Goal: Task Accomplishment & Management: Manage account settings

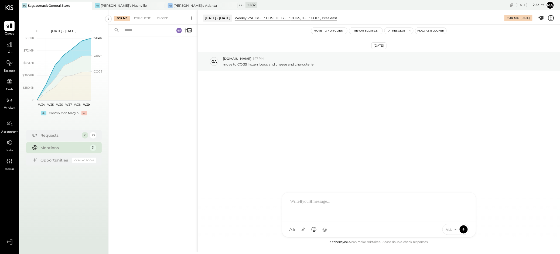
click at [89, 4] on icon at bounding box center [87, 5] width 7 height 6
click at [87, 4] on icon at bounding box center [87, 5] width 7 height 6
click at [24, 4] on icon at bounding box center [22, 5] width 7 height 7
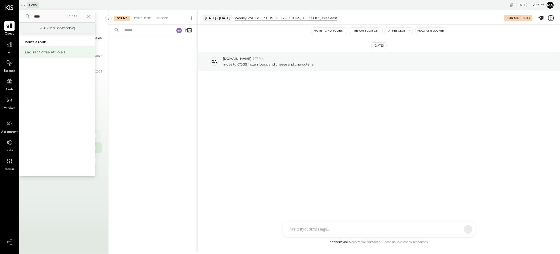
type input "****"
click at [48, 54] on div "Ladisa : Coffee at Lola's" at bounding box center [54, 52] width 58 height 5
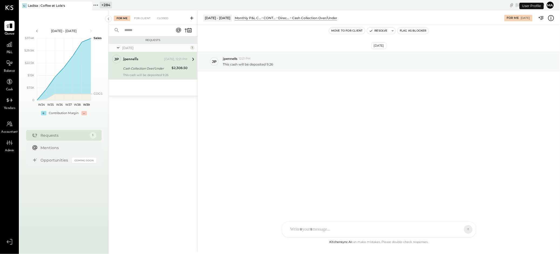
click at [97, 4] on icon at bounding box center [95, 5] width 7 height 7
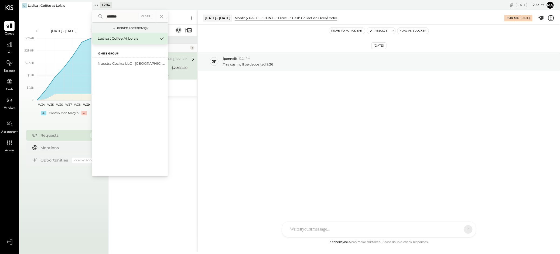
type input "*******"
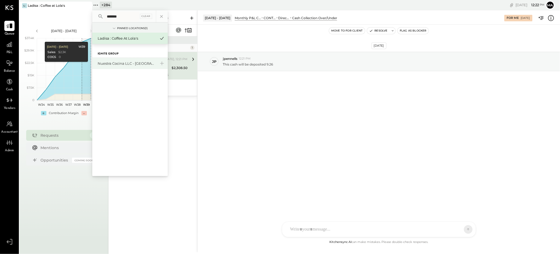
click at [121, 63] on div "Nuestra Cocina LLC - [GEOGRAPHIC_DATA]" at bounding box center [127, 63] width 58 height 5
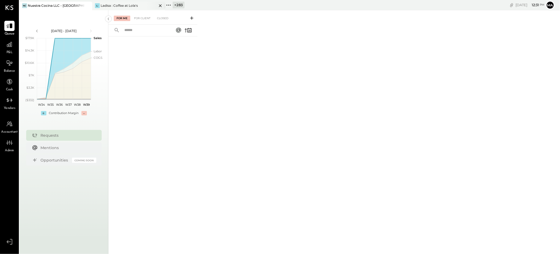
click at [119, 5] on div "Ladisa : Coffee at Lola's" at bounding box center [119, 5] width 37 height 5
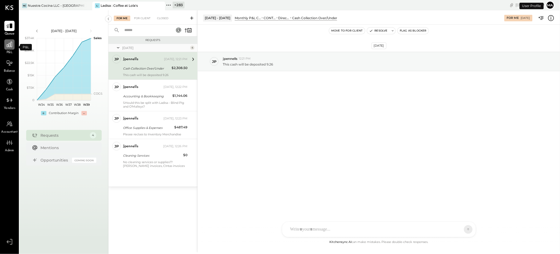
click at [9, 45] on icon at bounding box center [9, 44] width 7 height 7
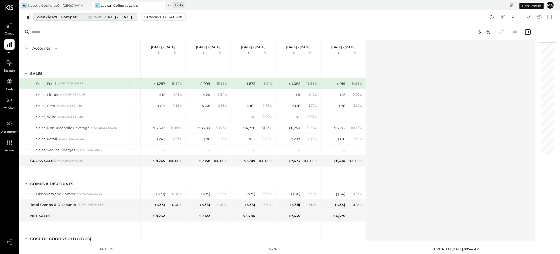
click at [85, 16] on div "W38 [DATE] - [DATE]" at bounding box center [109, 16] width 49 height 7
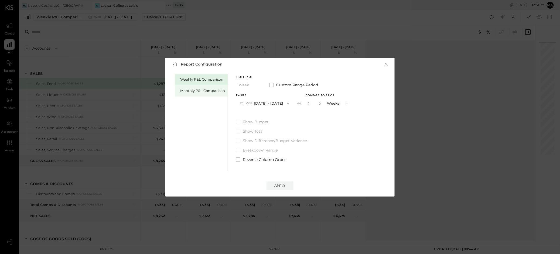
click at [214, 93] on div "Monthly P&L Comparison" at bounding box center [202, 90] width 45 height 5
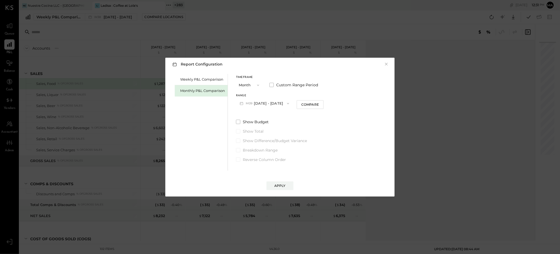
click at [267, 100] on button "M09 [DATE] - [DATE]" at bounding box center [264, 103] width 57 height 10
click at [264, 113] on span "[DATE] - [DATE]" at bounding box center [263, 115] width 26 height 5
click at [311, 104] on div "Compare" at bounding box center [310, 104] width 18 height 5
click at [318, 103] on icon "button" at bounding box center [319, 103] width 3 height 3
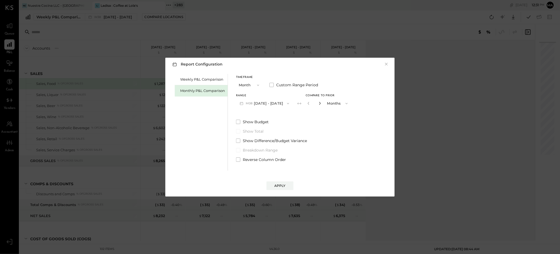
type input "*"
click at [284, 185] on div "Apply" at bounding box center [279, 185] width 11 height 5
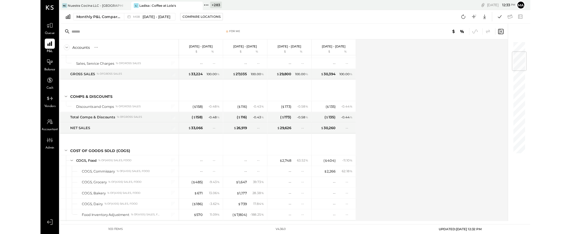
scroll to position [90, 0]
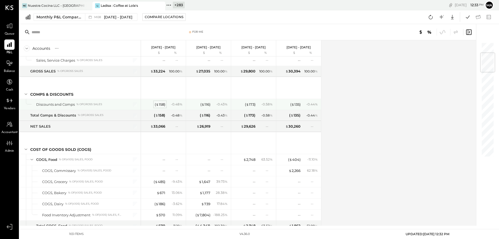
click at [160, 102] on div "( $ 158 )" at bounding box center [160, 104] width 11 height 5
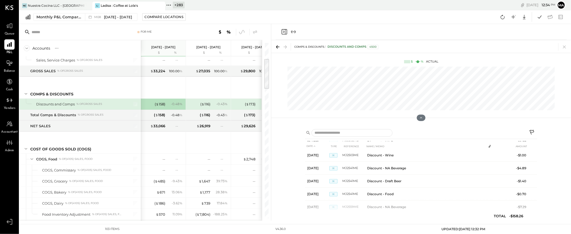
scroll to position [672, 0]
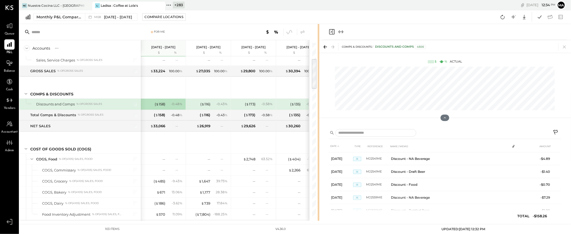
drag, startPoint x: 270, startPoint y: 141, endPoint x: 318, endPoint y: 141, distance: 48.3
click at [318, 141] on div "For Me Accounts S % GL [DATE] - [DATE] $ % [DATE] - [DATE] $ % [DATE] - [DATE] …" at bounding box center [294, 122] width 551 height 197
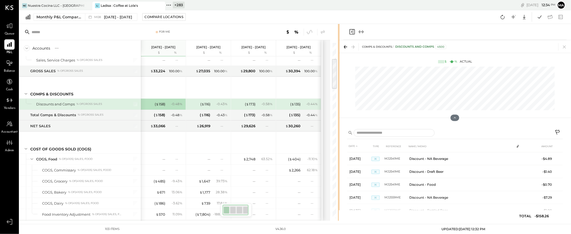
drag, startPoint x: 318, startPoint y: 141, endPoint x: 339, endPoint y: 141, distance: 21.3
click at [339, 141] on div "For Me Accounts S % GL [DATE] - [DATE] $ % [DATE] - [DATE] $ % [DATE] - [DATE] …" at bounding box center [294, 122] width 551 height 197
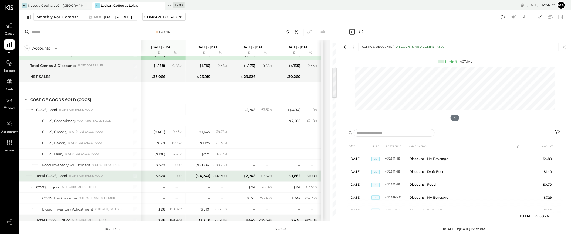
scroll to position [140, 0]
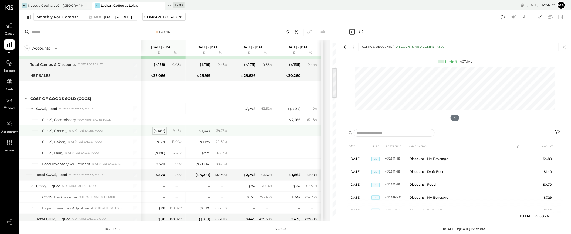
click at [159, 132] on div "( $ 485 )" at bounding box center [160, 130] width 12 height 5
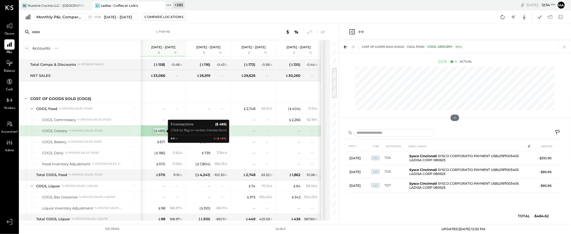
scroll to position [0, 0]
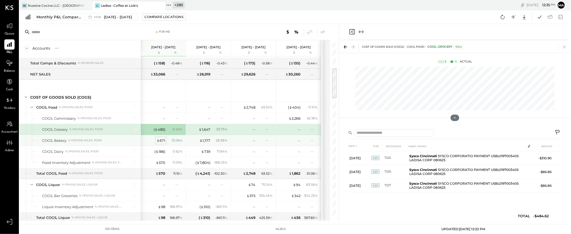
click at [161, 141] on div "$ 671" at bounding box center [160, 140] width 9 height 5
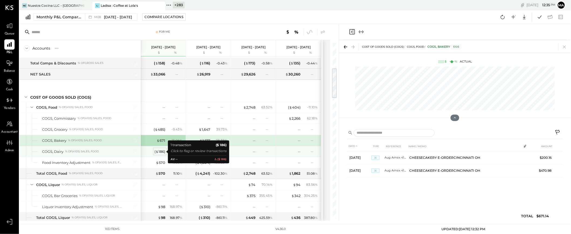
click at [160, 152] on div "( $ 186 )" at bounding box center [159, 151] width 11 height 5
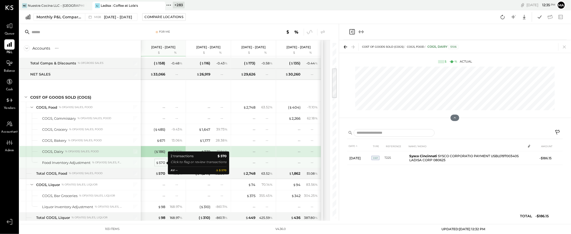
click at [162, 163] on div "$ 570" at bounding box center [160, 162] width 9 height 5
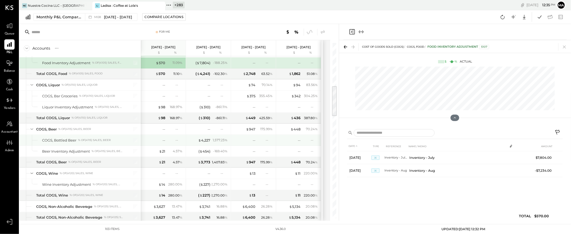
scroll to position [242, 0]
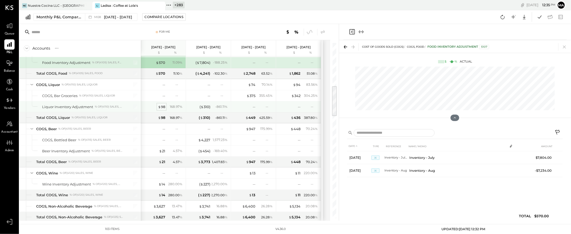
click at [162, 107] on div "$ 98" at bounding box center [161, 106] width 7 height 5
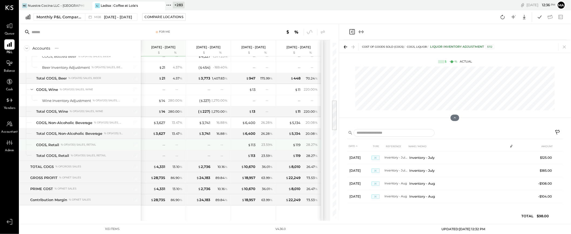
scroll to position [327, 0]
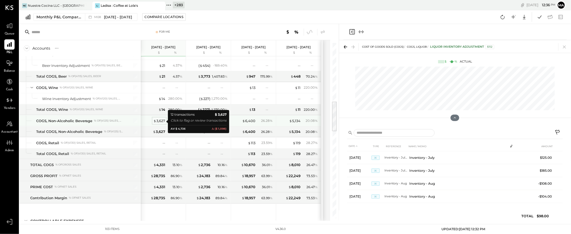
click at [161, 121] on div "$ 3,627" at bounding box center [159, 120] width 12 height 5
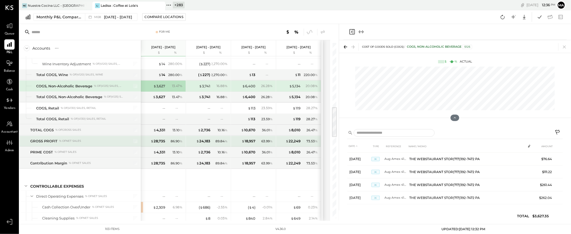
scroll to position [363, 0]
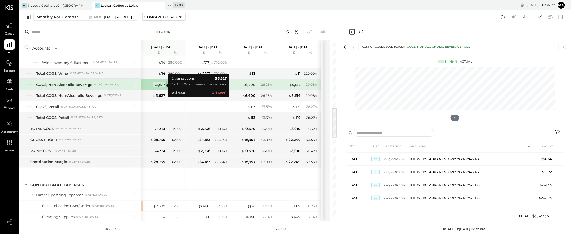
click at [162, 85] on div "$ 3,627" at bounding box center [159, 84] width 12 height 5
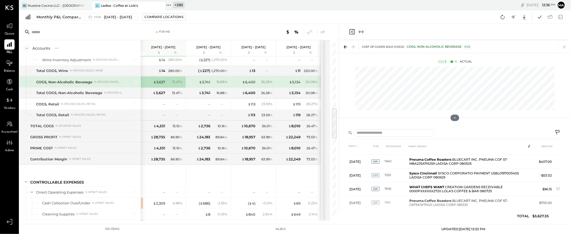
scroll to position [0, 0]
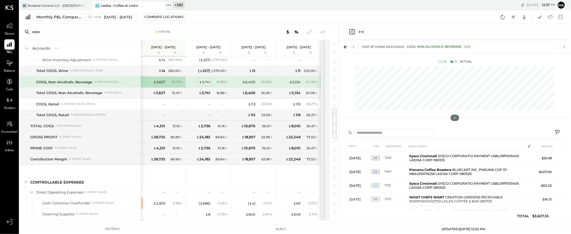
click at [207, 82] on div "$ 3,741" at bounding box center [204, 82] width 11 height 5
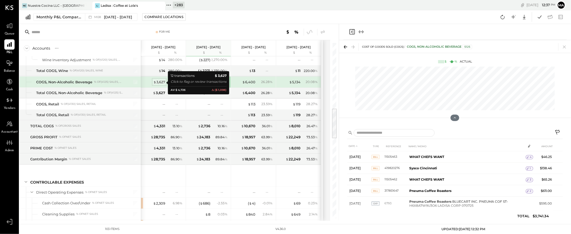
click at [164, 81] on div "$ 3,627" at bounding box center [159, 82] width 12 height 5
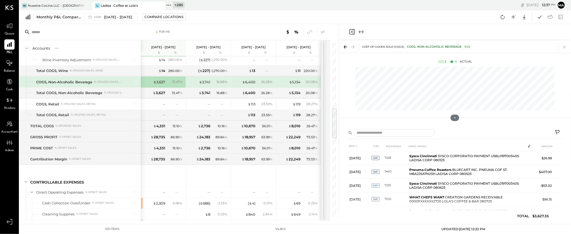
click at [558, 131] on icon at bounding box center [557, 133] width 6 height 6
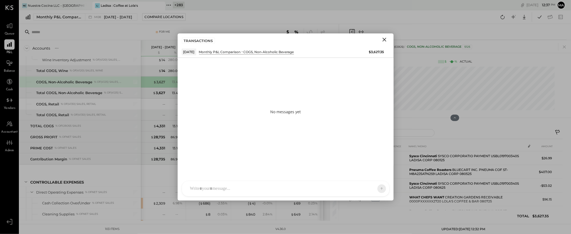
click at [283, 185] on div at bounding box center [285, 188] width 207 height 15
type input "****"
click at [237, 162] on span "[PERSON_NAME]" at bounding box center [234, 164] width 42 height 5
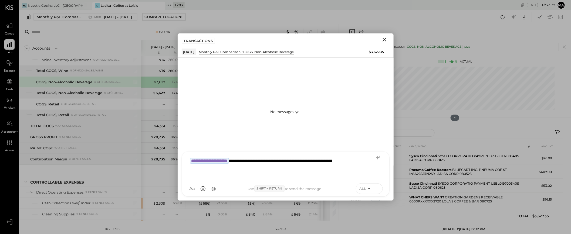
click at [377, 188] on icon at bounding box center [376, 188] width 5 height 5
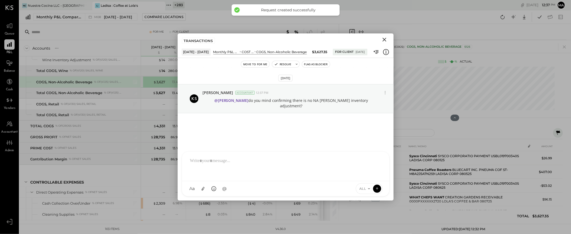
click at [384, 38] on icon "Close" at bounding box center [384, 39] width 6 height 6
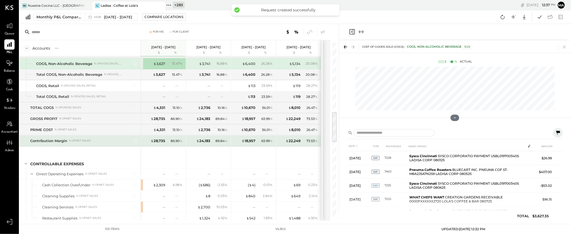
scroll to position [385, 0]
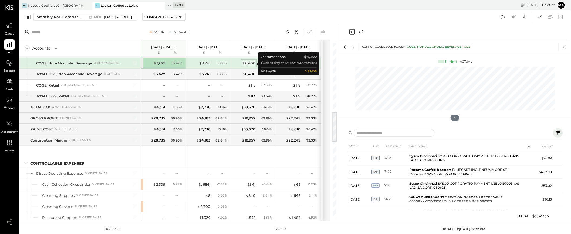
click at [250, 63] on div "$ 6,400" at bounding box center [248, 63] width 13 height 5
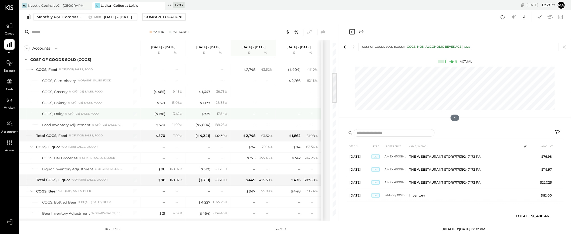
scroll to position [168, 0]
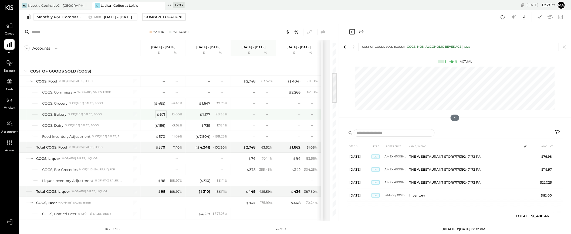
click at [162, 114] on div "$ 671" at bounding box center [160, 114] width 9 height 5
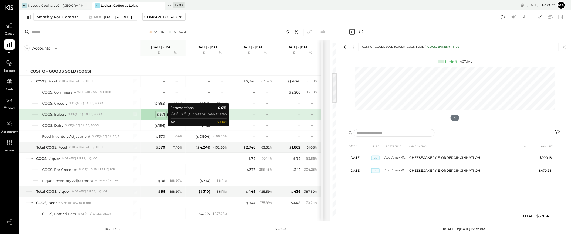
scroll to position [0, 0]
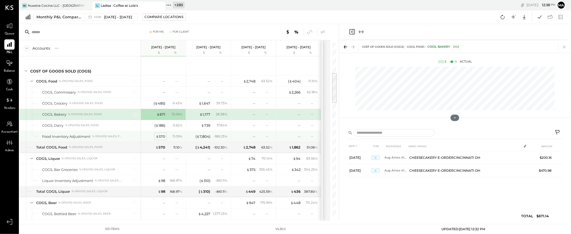
click at [160, 136] on div "$ 570" at bounding box center [160, 136] width 9 height 5
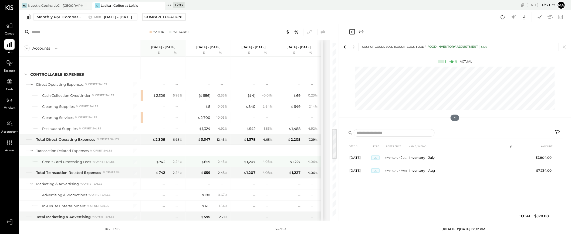
scroll to position [480, 0]
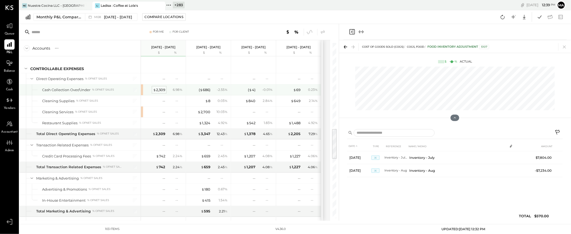
click at [157, 91] on div "$ 2,309" at bounding box center [159, 89] width 12 height 5
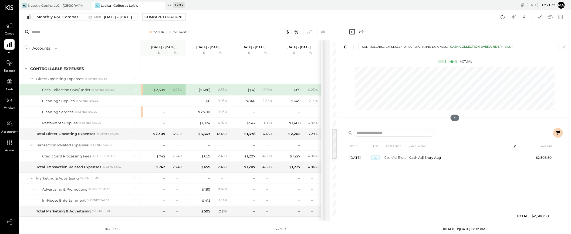
click at [560, 132] on icon at bounding box center [558, 133] width 4 height 4
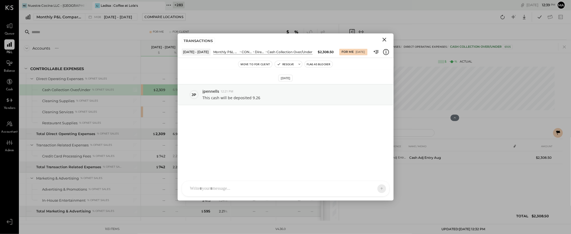
click at [384, 38] on icon "Close" at bounding box center [384, 39] width 6 height 6
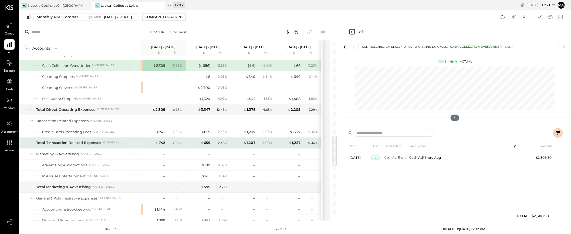
scroll to position [518, 0]
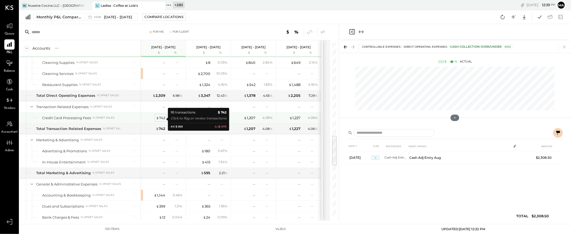
click at [162, 118] on div "$ 742" at bounding box center [160, 117] width 9 height 5
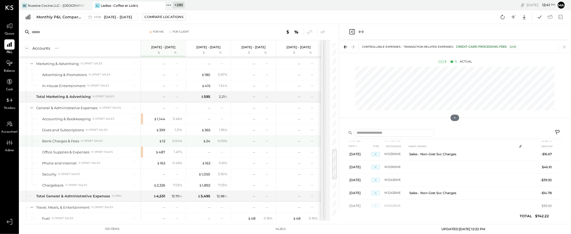
scroll to position [607, 0]
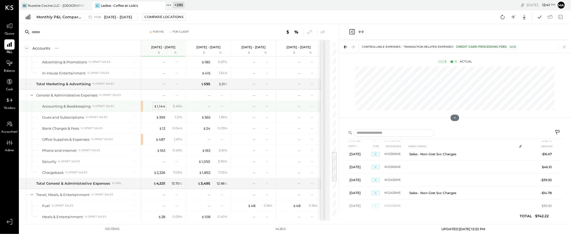
click at [159, 108] on div "$ 1,144" at bounding box center [159, 106] width 11 height 5
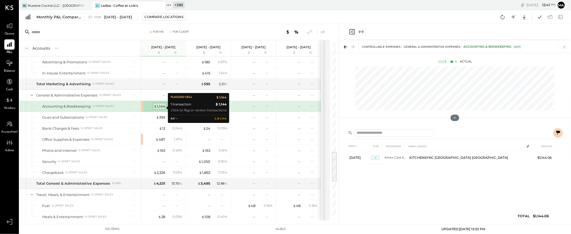
scroll to position [607, 0]
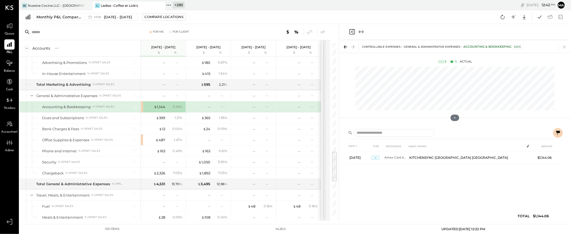
click at [559, 131] on icon at bounding box center [558, 133] width 4 height 4
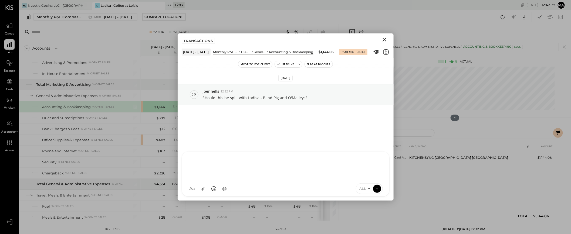
click at [244, 177] on div at bounding box center [285, 166] width 196 height 22
type input "******"
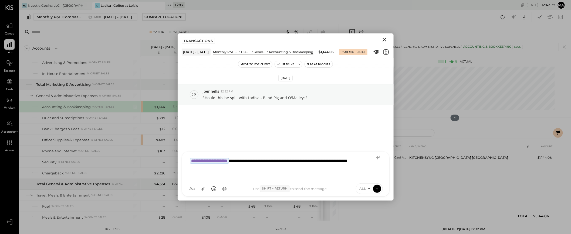
click at [214, 168] on div "**********" at bounding box center [285, 166] width 196 height 22
click at [376, 188] on icon at bounding box center [376, 188] width 5 height 5
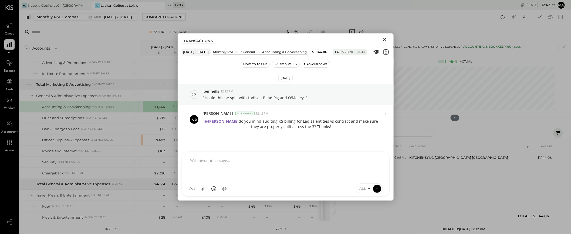
click at [384, 39] on icon "Close" at bounding box center [384, 39] width 6 height 6
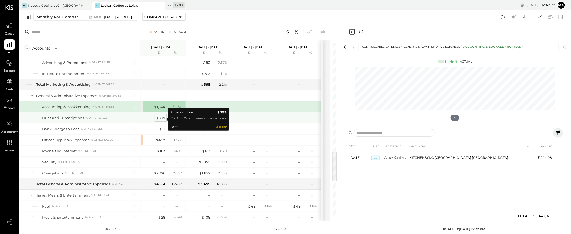
click at [160, 119] on div "$ 399" at bounding box center [160, 117] width 9 height 5
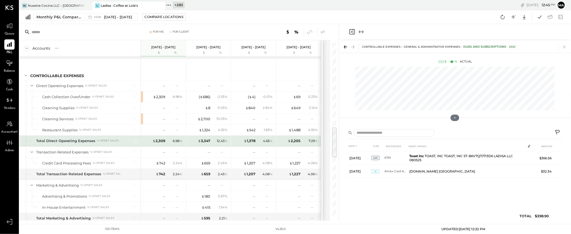
scroll to position [471, 0]
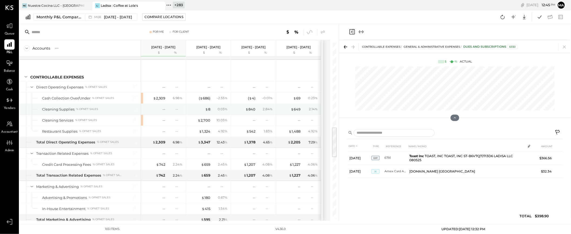
click at [162, 110] on div "--" at bounding box center [155, 109] width 22 height 5
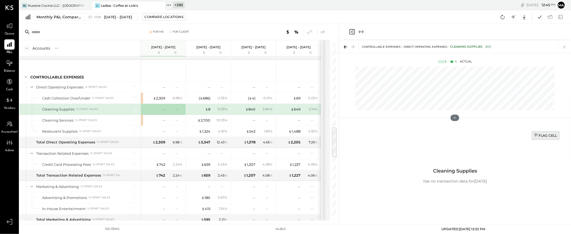
click at [543, 135] on div "Flag Cell" at bounding box center [545, 135] width 23 height 5
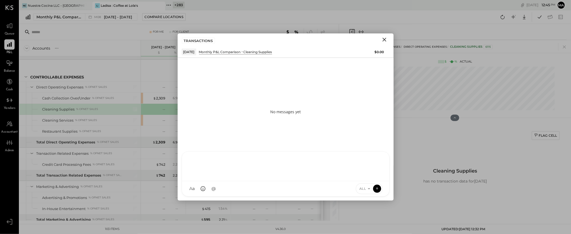
click at [259, 191] on div "AM [PERSON_NAME] I imeronijuan MA [PERSON_NAME] [PERSON_NAME] jpennells S sueim…" at bounding box center [286, 174] width 208 height 45
type input "******"
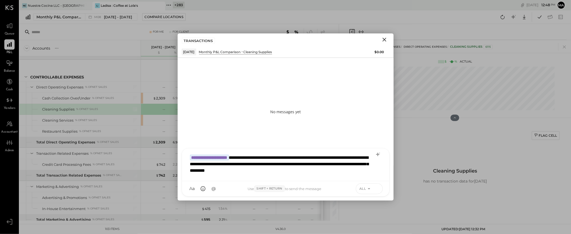
click at [377, 189] on icon at bounding box center [377, 189] width 0 height 2
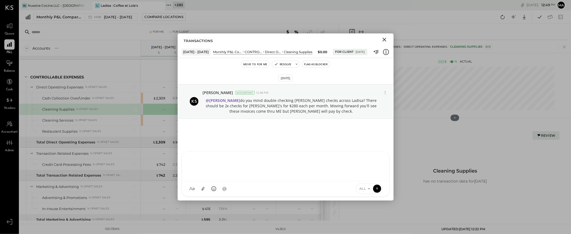
click at [383, 38] on icon "Close" at bounding box center [384, 39] width 6 height 6
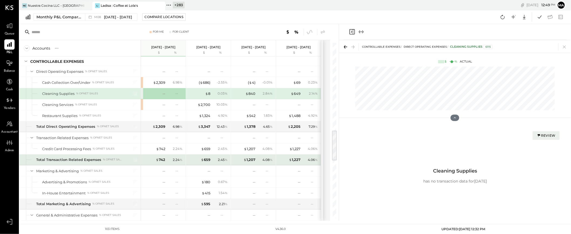
scroll to position [490, 0]
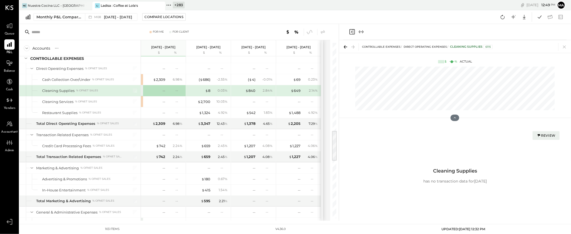
click at [546, 135] on div "Review" at bounding box center [545, 135] width 19 height 5
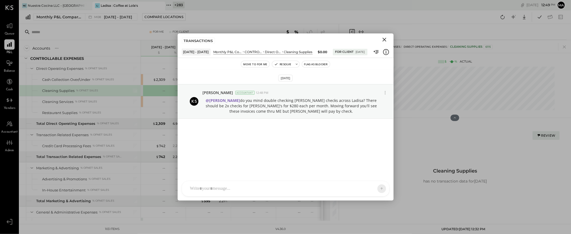
click at [385, 40] on icon "Close" at bounding box center [384, 40] width 4 height 4
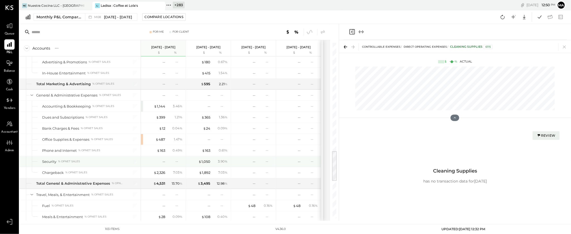
scroll to position [611, 0]
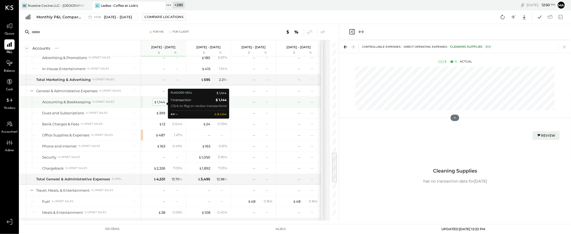
click at [161, 103] on div "$ 1,144" at bounding box center [159, 102] width 11 height 5
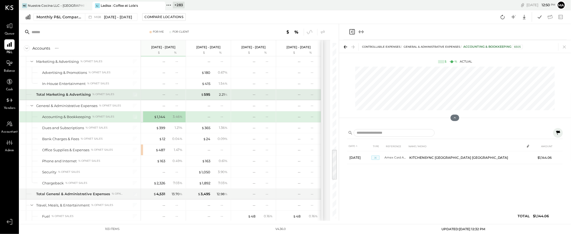
scroll to position [594, 0]
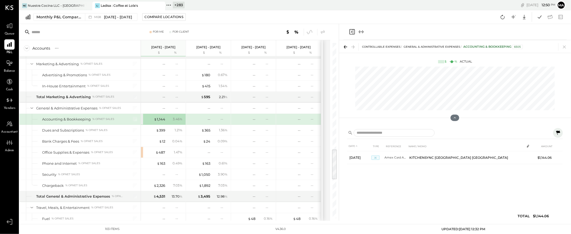
click at [558, 132] on icon at bounding box center [558, 133] width 4 height 4
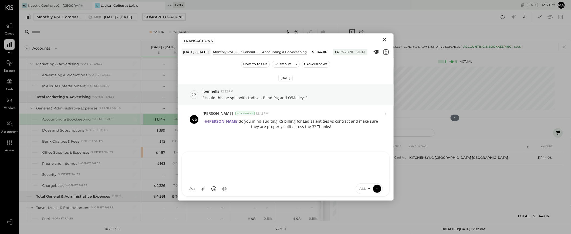
click at [277, 181] on div at bounding box center [285, 166] width 207 height 29
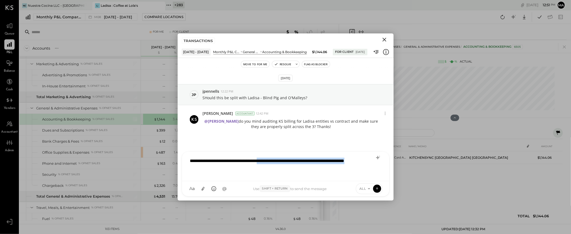
drag, startPoint x: 275, startPoint y: 162, endPoint x: 307, endPoint y: 176, distance: 34.2
click at [307, 176] on div "**********" at bounding box center [285, 166] width 196 height 22
drag, startPoint x: 252, startPoint y: 173, endPoint x: 181, endPoint y: 161, distance: 72.0
click at [181, 161] on div "**********" at bounding box center [286, 174] width 216 height 53
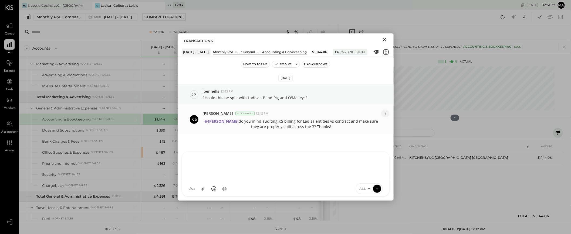
click at [387, 113] on icon at bounding box center [385, 114] width 6 height 6
click at [373, 121] on button "Edit Message" at bounding box center [369, 123] width 40 height 10
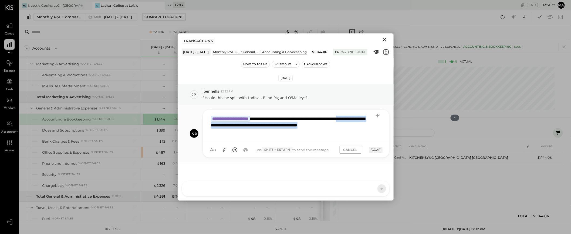
drag, startPoint x: 292, startPoint y: 128, endPoint x: 360, endPoint y: 130, distance: 68.0
click at [360, 130] on div "**********" at bounding box center [295, 125] width 175 height 25
click at [375, 148] on button "SAVE" at bounding box center [375, 150] width 13 height 6
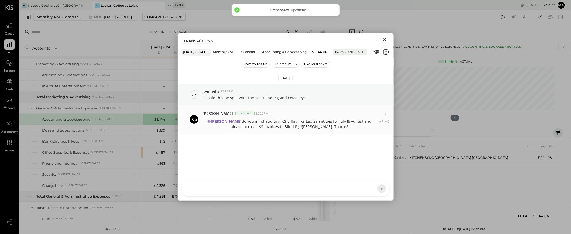
click at [386, 38] on icon "Close" at bounding box center [384, 40] width 4 height 4
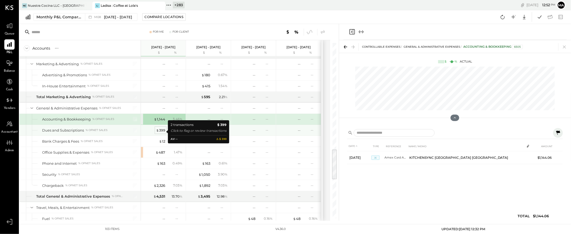
click at [161, 131] on div "$ 399" at bounding box center [160, 130] width 9 height 5
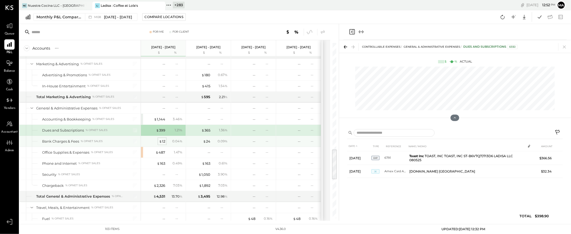
click at [163, 144] on div "$ 12" at bounding box center [162, 141] width 6 height 5
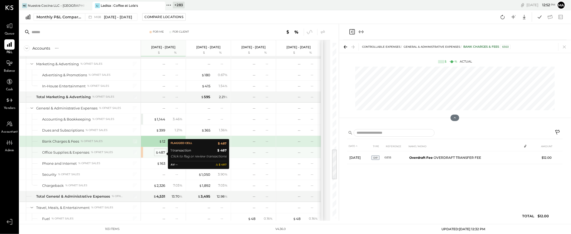
click at [161, 155] on div "$ 487" at bounding box center [160, 152] width 10 height 5
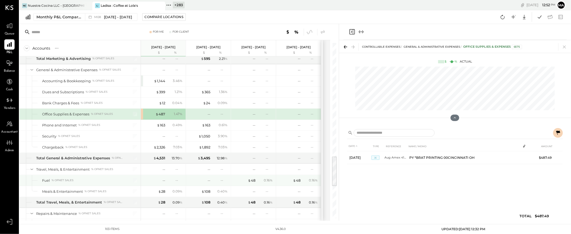
scroll to position [638, 0]
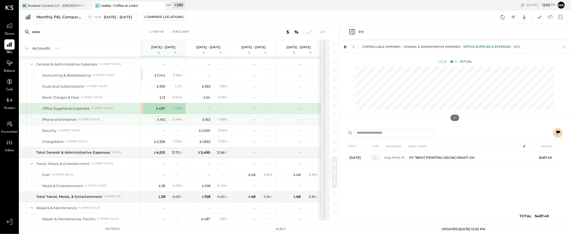
click at [162, 121] on div "$ 163" at bounding box center [161, 119] width 8 height 5
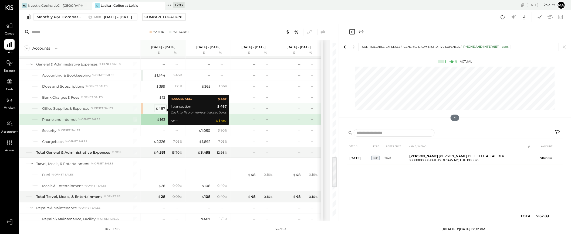
click at [161, 108] on div "$ 487" at bounding box center [160, 108] width 10 height 5
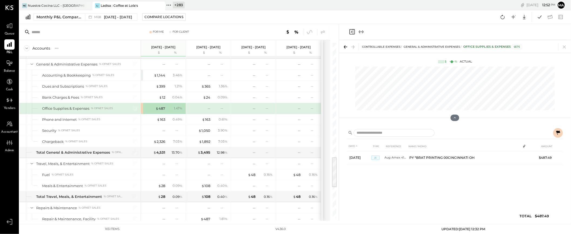
click at [557, 131] on icon at bounding box center [558, 133] width 4 height 4
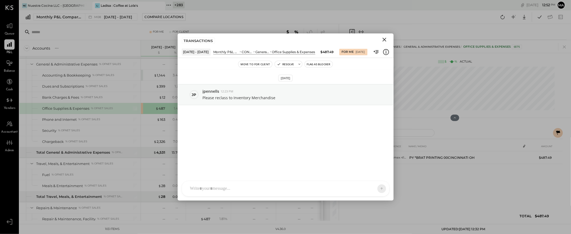
click at [384, 39] on icon "Close" at bounding box center [384, 39] width 6 height 6
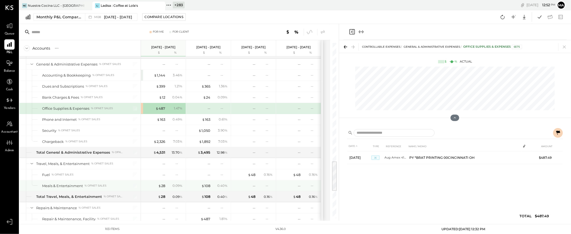
scroll to position [671, 0]
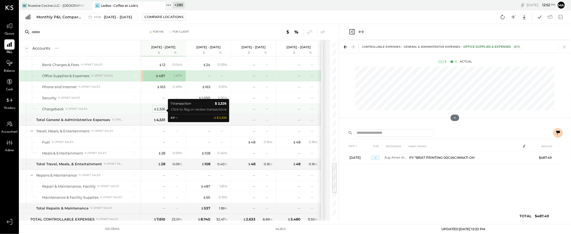
click at [160, 110] on div "$ 2,326" at bounding box center [160, 109] width 12 height 5
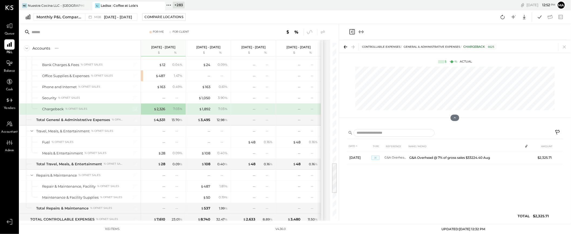
click at [557, 131] on icon at bounding box center [557, 133] width 6 height 6
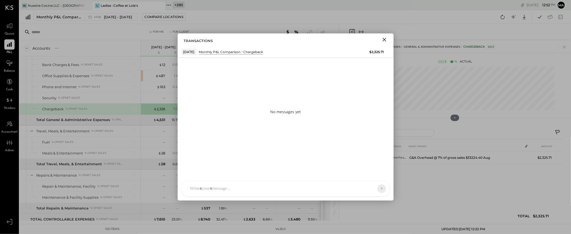
click at [301, 188] on div at bounding box center [285, 188] width 207 height 15
type input "****"
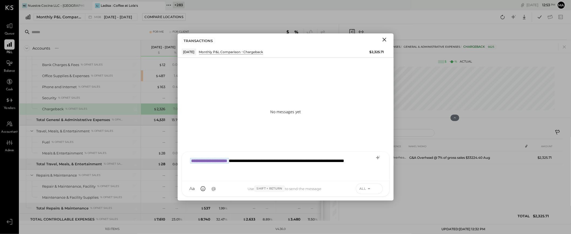
click at [377, 187] on icon at bounding box center [376, 188] width 5 height 5
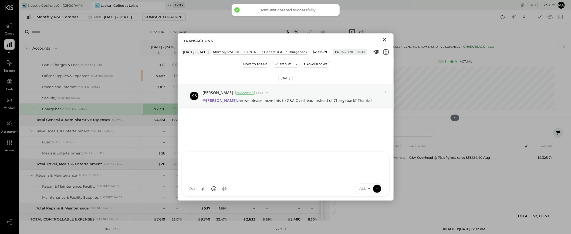
click at [385, 39] on icon "Close" at bounding box center [384, 40] width 4 height 4
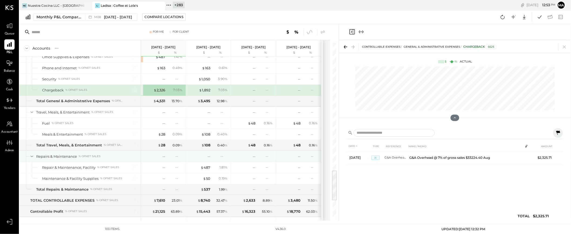
scroll to position [717, 0]
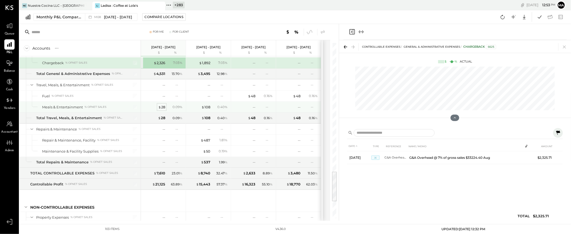
click at [161, 109] on div "$ 28" at bounding box center [161, 107] width 7 height 5
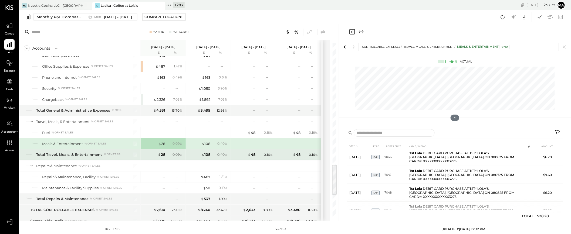
scroll to position [682, 0]
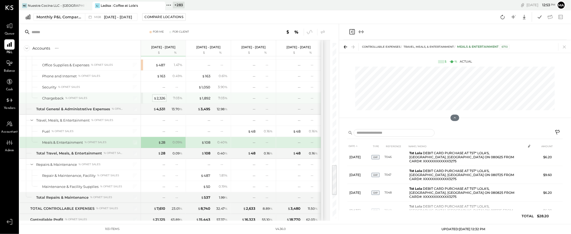
click at [159, 99] on div "$ 2,326" at bounding box center [160, 98] width 12 height 5
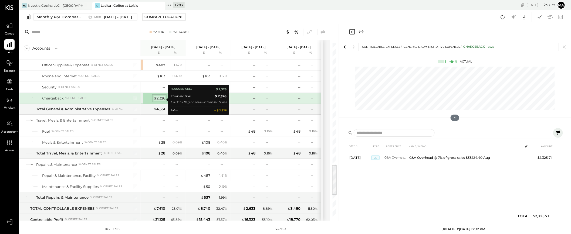
scroll to position [0, 0]
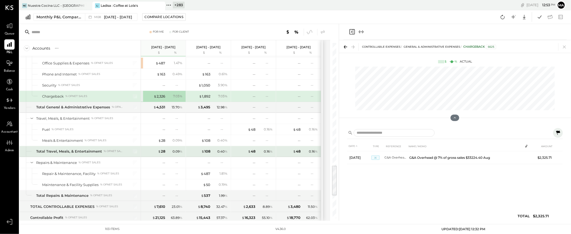
scroll to position [685, 0]
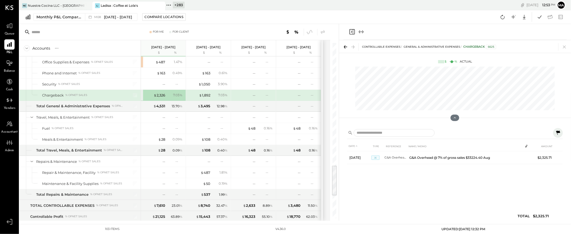
click at [558, 132] on icon at bounding box center [558, 133] width 4 height 4
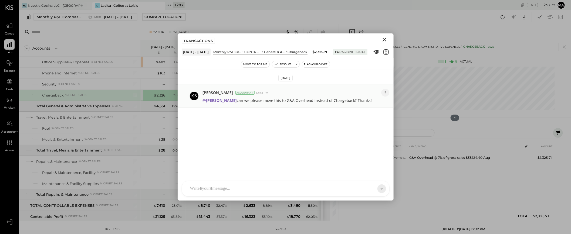
click at [384, 92] on icon at bounding box center [385, 93] width 6 height 6
click at [366, 101] on button "Edit Message" at bounding box center [372, 102] width 35 height 10
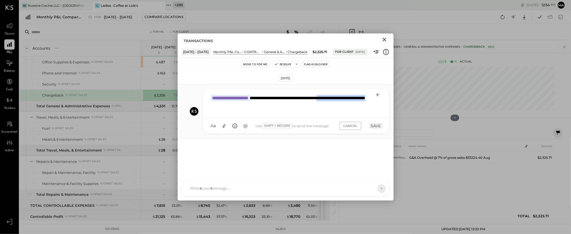
drag, startPoint x: 283, startPoint y: 105, endPoint x: 208, endPoint y: 106, distance: 75.3
click at [208, 106] on div "**********" at bounding box center [295, 103] width 175 height 22
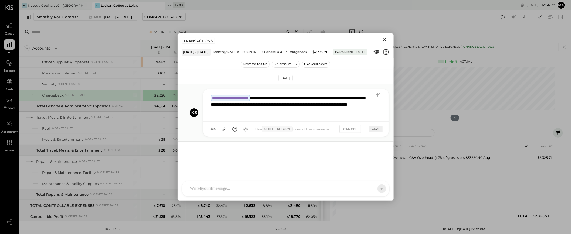
click at [376, 129] on button "SAVE" at bounding box center [375, 129] width 13 height 6
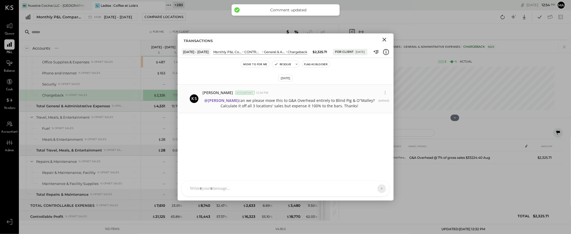
click at [386, 39] on icon "Close" at bounding box center [384, 39] width 6 height 6
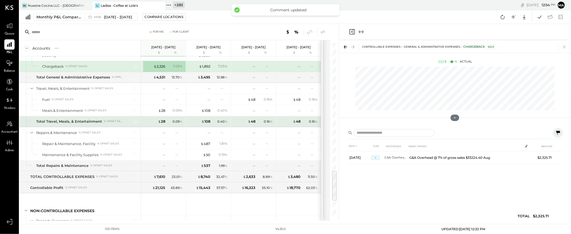
scroll to position [714, 0]
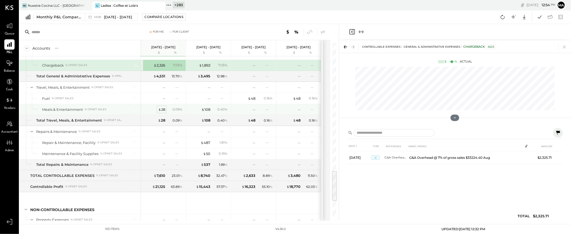
click at [162, 110] on div "$ 28" at bounding box center [161, 109] width 7 height 5
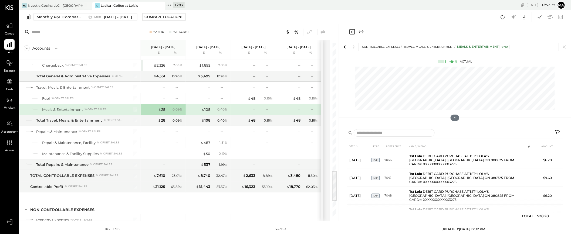
click at [557, 131] on icon at bounding box center [557, 133] width 6 height 6
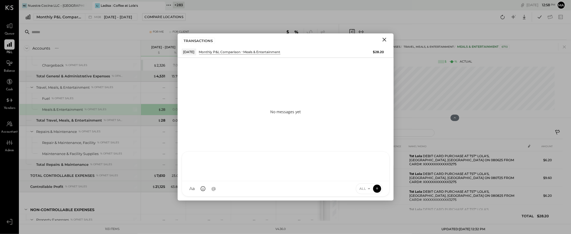
click at [295, 188] on div "AM [PERSON_NAME] I imeronijuan MA [PERSON_NAME] [PERSON_NAME] jpennells S sueim…" at bounding box center [286, 174] width 208 height 45
type input "****"
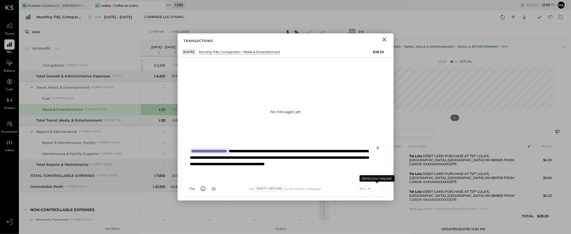
click at [376, 188] on icon at bounding box center [376, 188] width 5 height 5
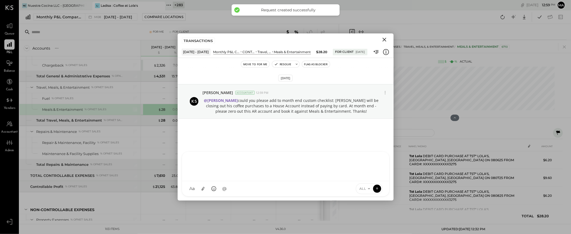
click at [386, 38] on icon "Close" at bounding box center [384, 39] width 6 height 6
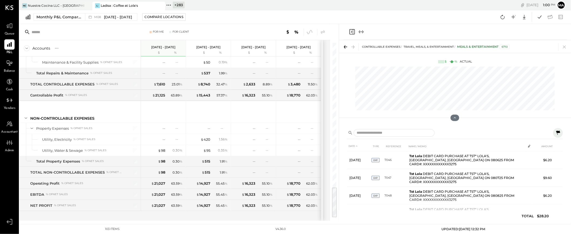
scroll to position [812, 0]
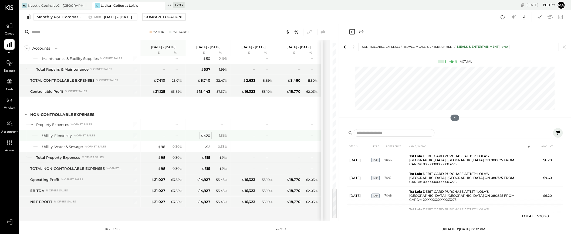
click at [206, 135] on div "$ 420" at bounding box center [205, 135] width 10 height 5
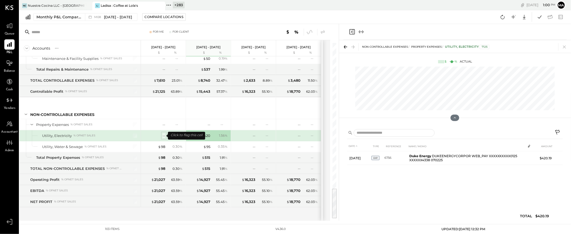
click at [164, 135] on div "--" at bounding box center [163, 135] width 3 height 5
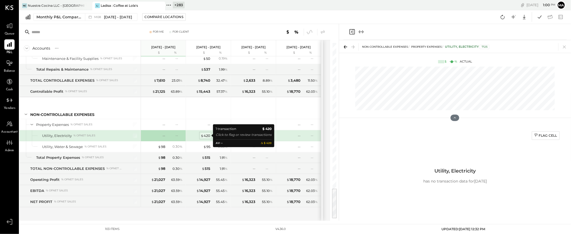
click at [202, 135] on span "$" at bounding box center [201, 136] width 3 height 4
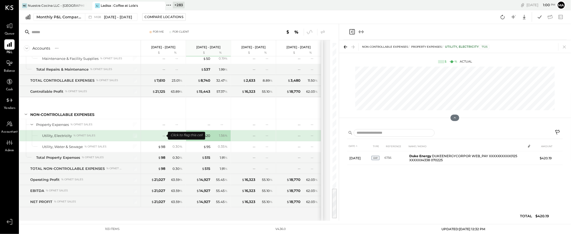
scroll to position [810, 0]
click at [557, 132] on icon at bounding box center [557, 133] width 6 height 6
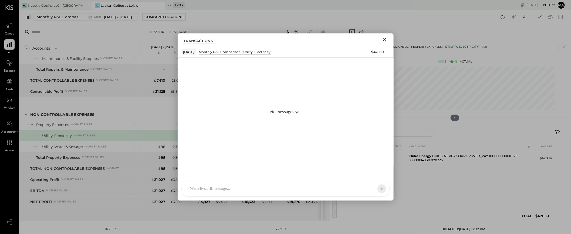
click at [279, 186] on div at bounding box center [280, 189] width 187 height 12
type input "****"
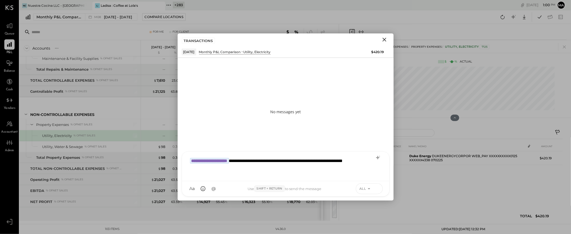
click at [375, 187] on icon at bounding box center [376, 188] width 5 height 5
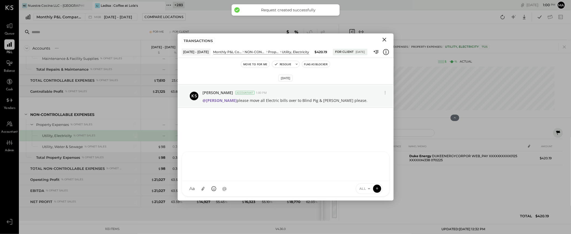
click at [384, 38] on icon "Close" at bounding box center [384, 39] width 6 height 6
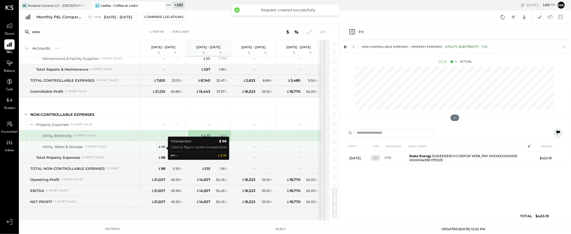
click at [162, 148] on div "$ 98" at bounding box center [161, 146] width 7 height 5
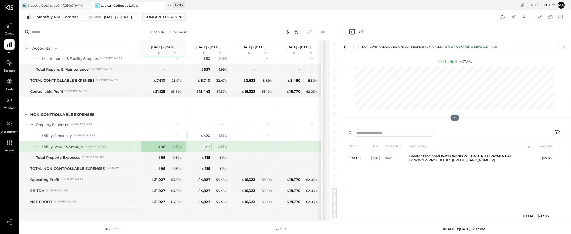
click at [206, 148] on div "$ 95" at bounding box center [206, 146] width 7 height 5
click at [159, 148] on span "$" at bounding box center [159, 147] width 3 height 4
click at [557, 131] on icon at bounding box center [557, 133] width 6 height 6
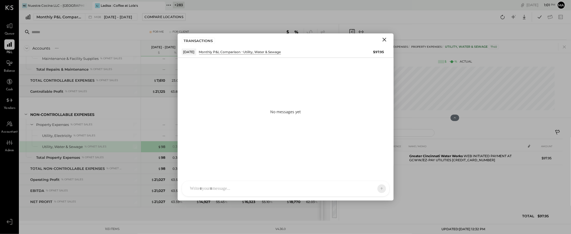
click at [237, 188] on div "AM [PERSON_NAME] I imeronijuan MA [PERSON_NAME] [PERSON_NAME] jpennells S sueim…" at bounding box center [286, 189] width 208 height 16
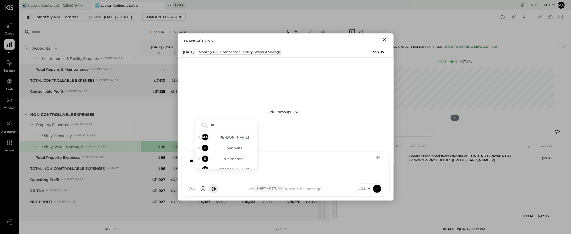
type input "****"
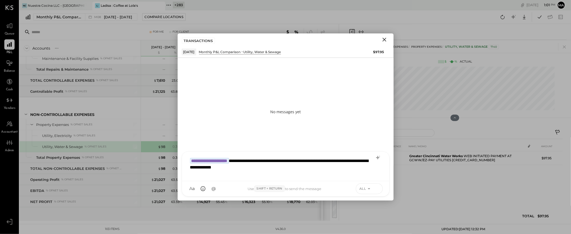
click at [377, 187] on icon at bounding box center [376, 188] width 5 height 5
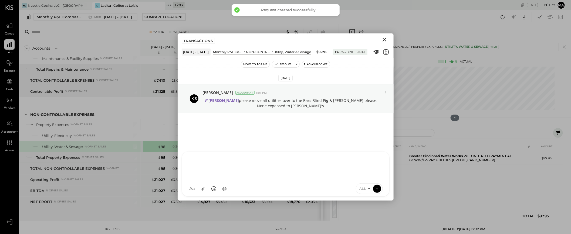
click at [384, 39] on icon "Close" at bounding box center [384, 39] width 6 height 6
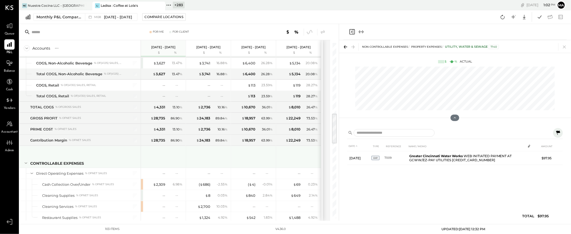
scroll to position [398, 0]
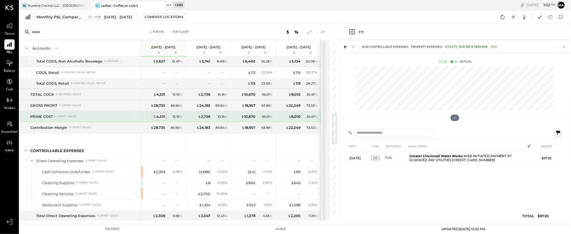
click at [162, 117] on div "$ 4,331" at bounding box center [159, 116] width 12 height 5
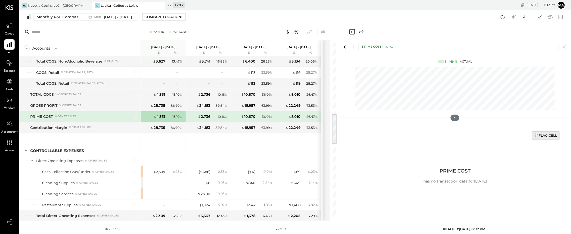
click at [547, 134] on div "Flag Cell" at bounding box center [545, 135] width 23 height 5
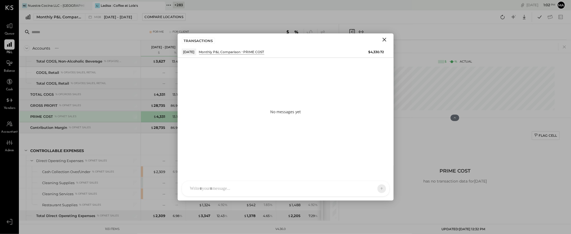
click at [299, 183] on div at bounding box center [285, 188] width 207 height 15
click at [293, 187] on div at bounding box center [285, 188] width 207 height 15
type input "****"
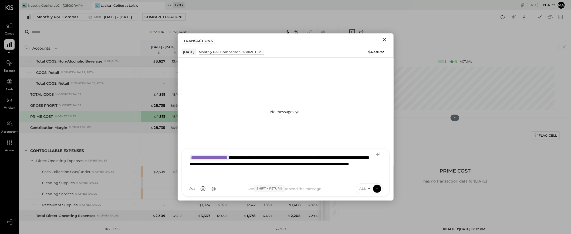
click at [307, 171] on div "**********" at bounding box center [285, 164] width 196 height 25
drag, startPoint x: 357, startPoint y: 165, endPoint x: 366, endPoint y: 172, distance: 11.0
click at [366, 172] on div "**********" at bounding box center [285, 164] width 196 height 25
click at [344, 165] on div "**********" at bounding box center [285, 164] width 196 height 25
click at [274, 171] on div "**********" at bounding box center [285, 164] width 196 height 25
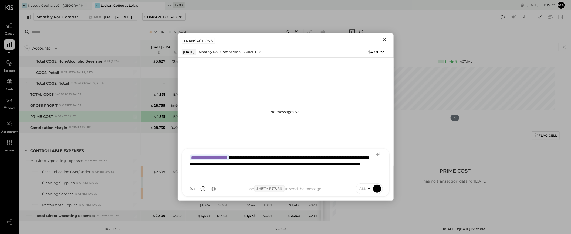
click at [313, 172] on div "**********" at bounding box center [285, 164] width 196 height 25
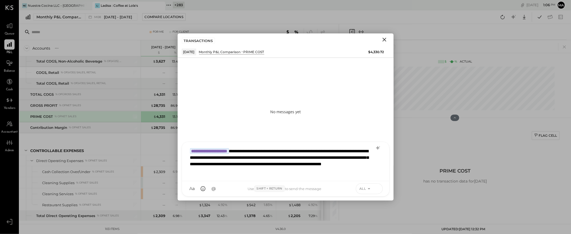
click at [377, 188] on icon at bounding box center [377, 188] width 2 height 1
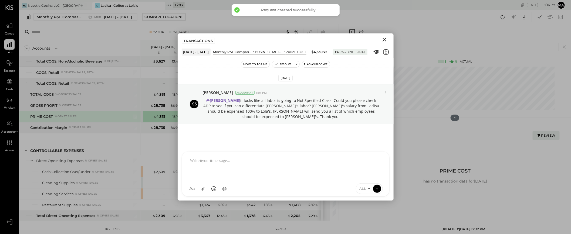
click at [384, 39] on icon "Close" at bounding box center [384, 40] width 4 height 4
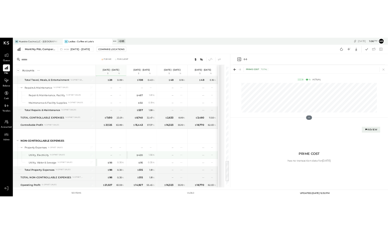
scroll to position [812, 0]
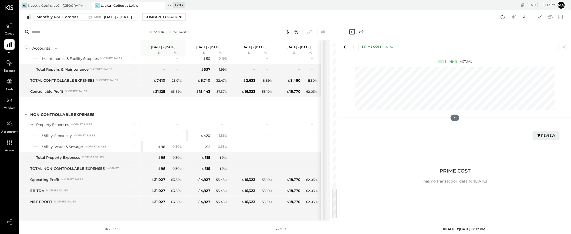
click at [325, 144] on div "Accounts S % GL [DATE] - [DATE] $ % [DATE] - [DATE] $ % [DATE] - [DATE] $ % [DA…" at bounding box center [174, 130] width 311 height 181
drag, startPoint x: 322, startPoint y: 144, endPoint x: 385, endPoint y: 140, distance: 63.3
click at [385, 140] on div "For Me For Client Accounts S % GL [DATE] - [DATE] $ % [DATE] - [DATE] $ % [DATE…" at bounding box center [294, 122] width 551 height 197
click at [337, 144] on div "For Me For Client Accounts S % GL [DATE] - [DATE] $ % [DATE] - [DATE] $ % [DATE…" at bounding box center [178, 122] width 319 height 197
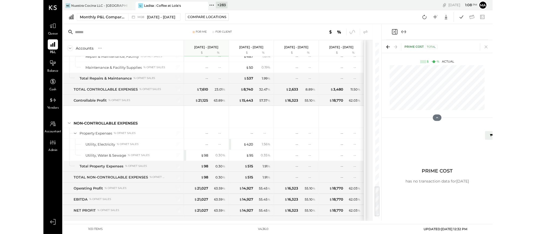
scroll to position [801, 0]
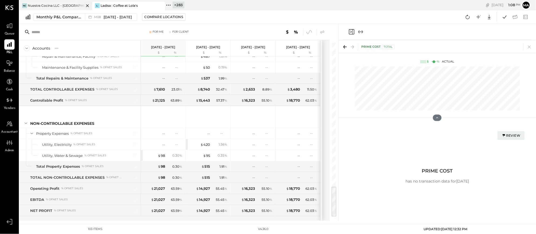
click at [43, 3] on div "Nuestra Cocina LLC - [GEOGRAPHIC_DATA]" at bounding box center [56, 5] width 56 height 5
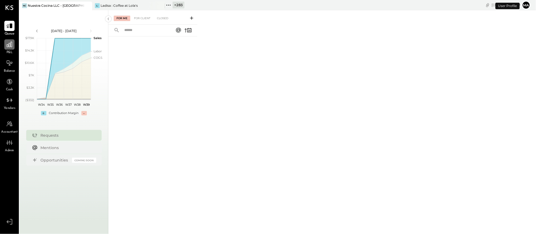
click at [12, 46] on icon at bounding box center [9, 44] width 5 height 5
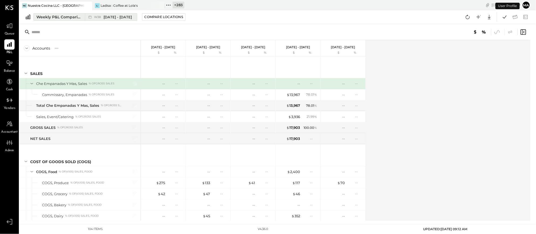
click at [96, 17] on span "W38" at bounding box center [98, 17] width 8 height 3
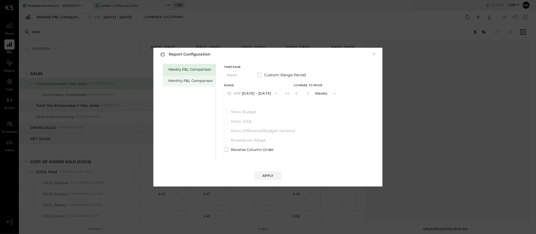
click at [187, 82] on div "Monthly P&L Comparison" at bounding box center [190, 80] width 45 height 5
click at [267, 93] on button "M09 [DATE] - [DATE]" at bounding box center [252, 93] width 57 height 10
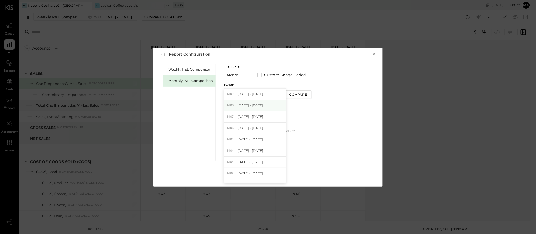
click at [260, 105] on span "[DATE] - [DATE]" at bounding box center [251, 105] width 26 height 5
click at [297, 92] on button "Compare" at bounding box center [298, 94] width 27 height 9
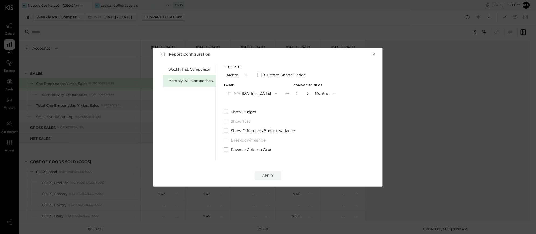
click at [307, 93] on icon "button" at bounding box center [308, 93] width 3 height 3
type input "*"
click at [271, 175] on div "Apply" at bounding box center [268, 175] width 11 height 5
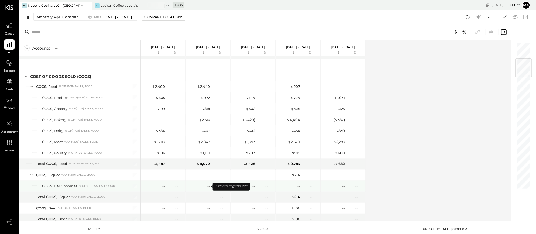
scroll to position [145, 0]
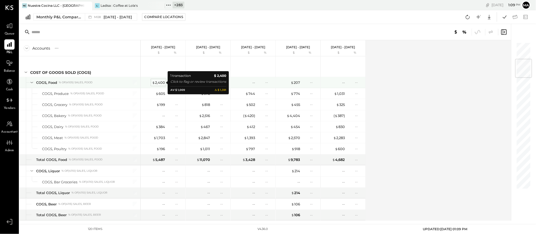
click at [159, 82] on div "$ 2,400" at bounding box center [158, 82] width 13 height 5
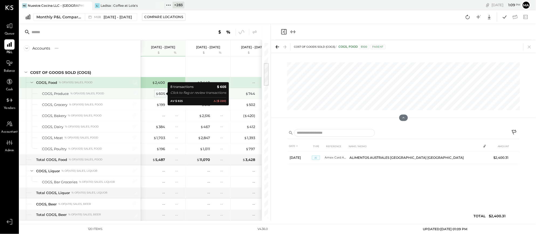
click at [160, 93] on div "$ 605" at bounding box center [160, 93] width 9 height 5
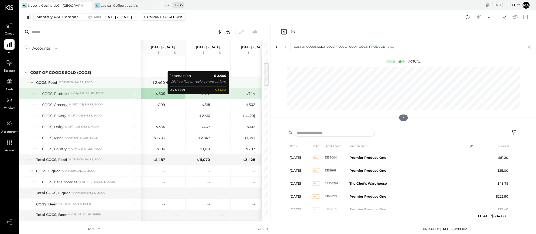
click at [161, 82] on div "$ 2,400" at bounding box center [158, 82] width 13 height 5
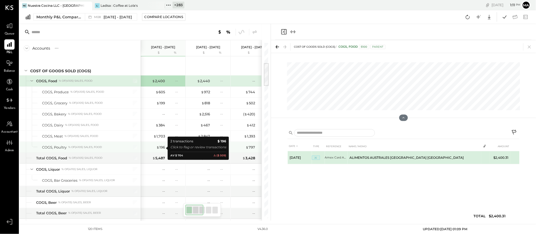
scroll to position [144, 0]
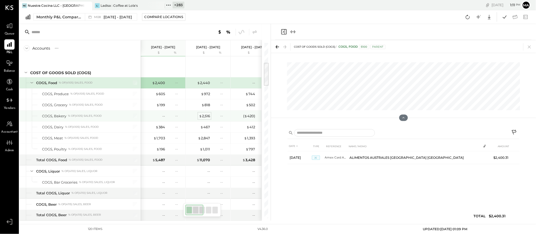
click at [206, 115] on div "$ 2,516" at bounding box center [204, 116] width 11 height 5
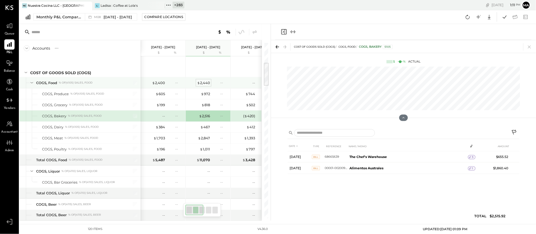
click at [205, 82] on div "$ 2,440" at bounding box center [203, 82] width 13 height 5
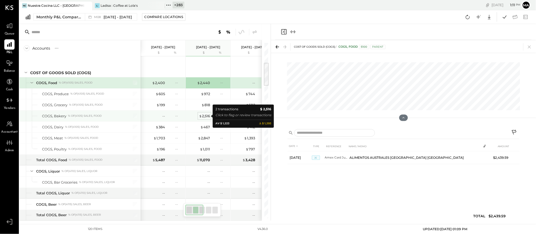
click at [206, 116] on div "$ 2,516" at bounding box center [204, 116] width 11 height 5
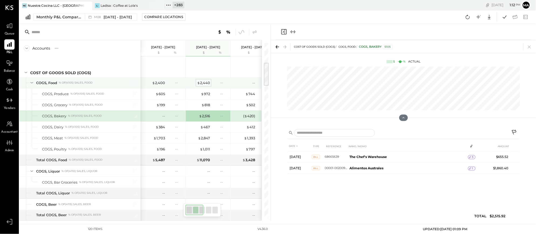
click at [204, 82] on div "$ 2,440" at bounding box center [203, 82] width 13 height 5
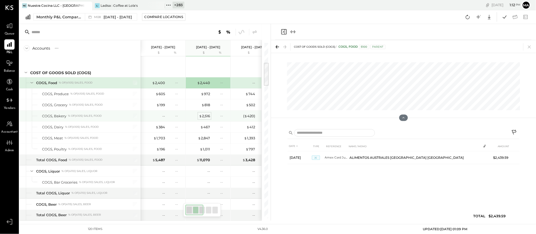
click at [203, 117] on div "$ 2,516" at bounding box center [204, 116] width 11 height 5
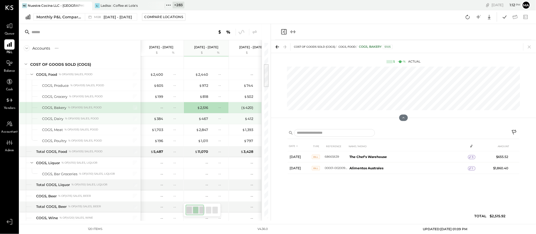
scroll to position [153, 0]
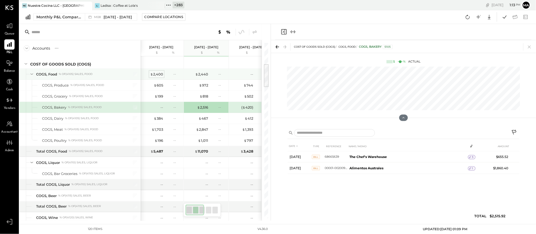
click at [159, 74] on div "$ 2,400" at bounding box center [156, 74] width 13 height 5
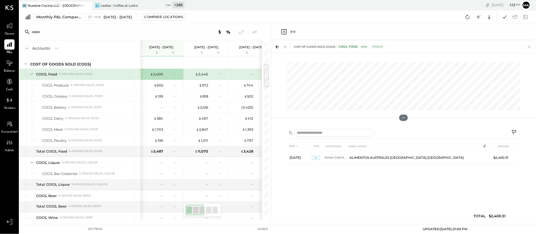
click at [515, 132] on icon at bounding box center [515, 133] width 6 height 6
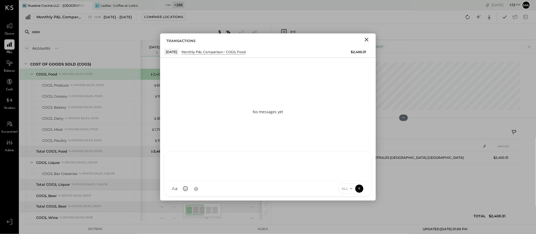
click at [224, 189] on div "AM [PERSON_NAME] I imeronijuan MA [PERSON_NAME] Ansari J jpennells J jpeyton S …" at bounding box center [268, 174] width 208 height 45
type input "****"
click at [361, 188] on icon at bounding box center [359, 188] width 5 height 5
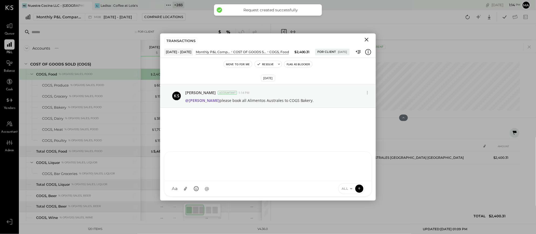
click at [367, 38] on icon "Close" at bounding box center [367, 39] width 6 height 6
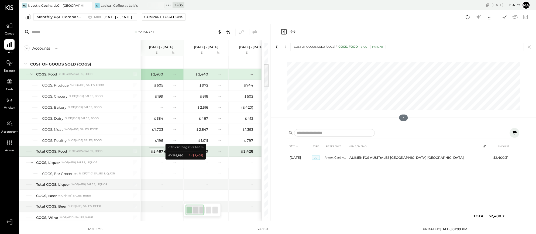
click at [158, 151] on div "$ 5,487" at bounding box center [157, 151] width 13 height 5
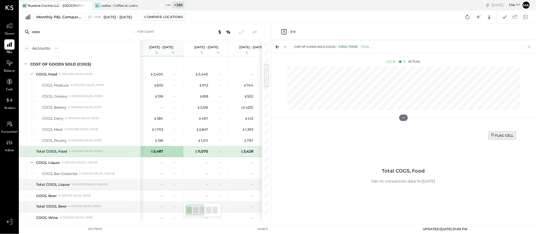
click at [504, 135] on div "Flag Cell" at bounding box center [502, 135] width 23 height 5
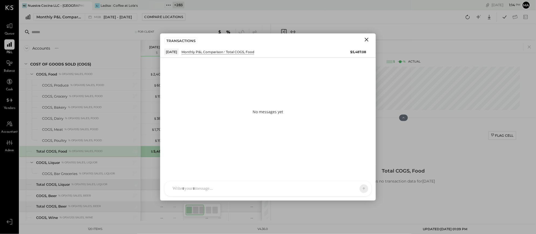
click at [266, 187] on div at bounding box center [268, 188] width 207 height 15
type input "****"
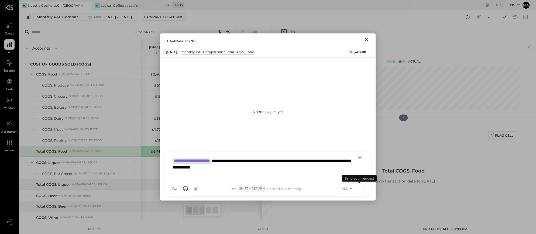
click at [360, 188] on icon at bounding box center [359, 188] width 5 height 5
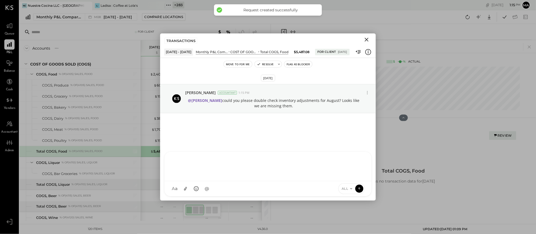
click at [366, 40] on icon "Close" at bounding box center [367, 39] width 6 height 6
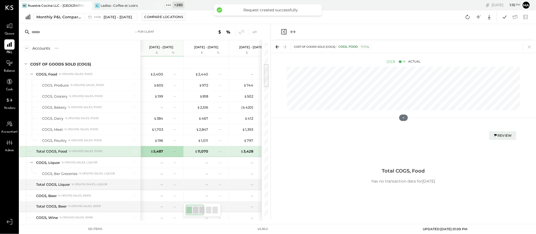
click at [270, 124] on div "For Client Accounts S % GL [DATE] - [DATE] $ % [DATE] - [DATE] $ % [DATE] - [DA…" at bounding box center [144, 122] width 251 height 197
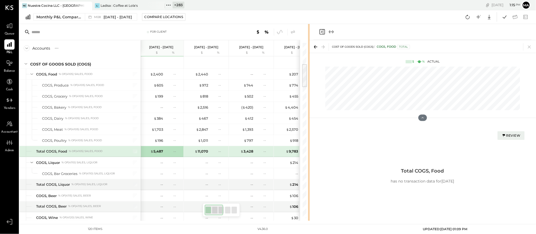
drag, startPoint x: 270, startPoint y: 124, endPoint x: 309, endPoint y: 124, distance: 39.1
click at [309, 124] on div "For Client Accounts S % GL [DATE] - [DATE] $ % [DATE] - [DATE] $ % [DATE] - [DA…" at bounding box center [277, 122] width 517 height 197
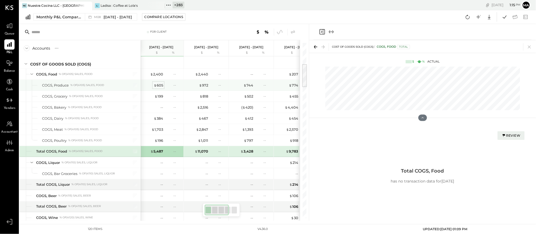
click at [160, 85] on div "$ 605" at bounding box center [158, 85] width 9 height 5
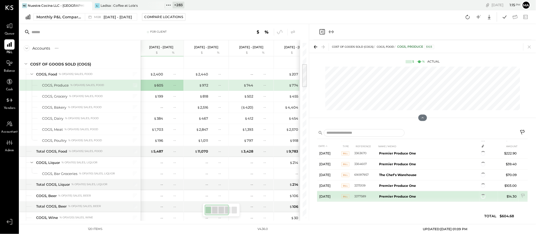
scroll to position [40, 0]
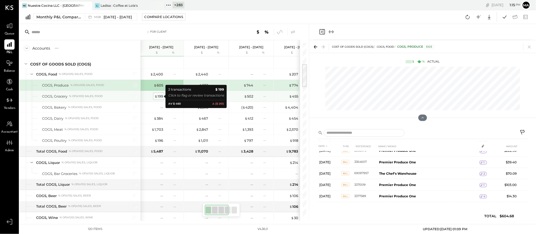
click at [159, 96] on div "$ 199" at bounding box center [159, 96] width 9 height 5
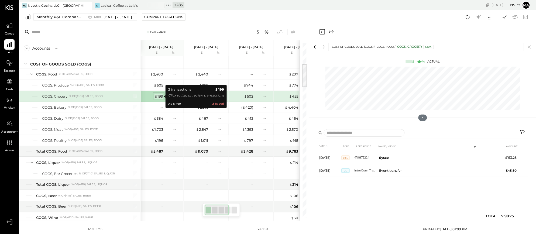
scroll to position [0, 0]
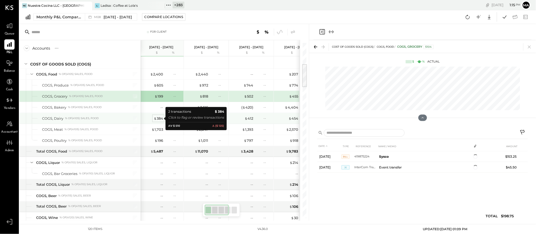
click at [160, 117] on div "$ 384" at bounding box center [158, 118] width 9 height 5
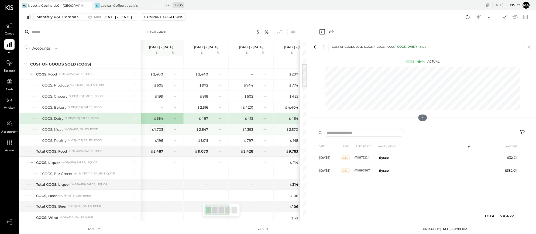
click at [160, 129] on div "$ 1,703" at bounding box center [158, 129] width 12 height 5
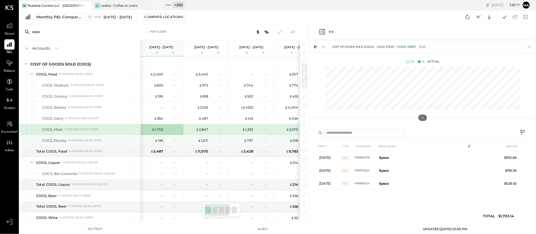
click at [161, 140] on div "$ 196" at bounding box center [159, 140] width 9 height 5
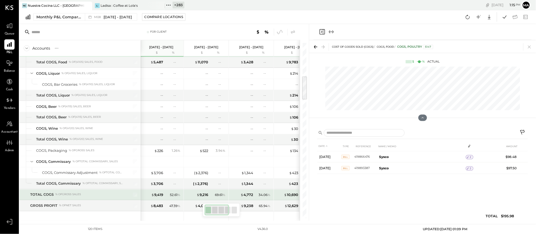
scroll to position [268, 0]
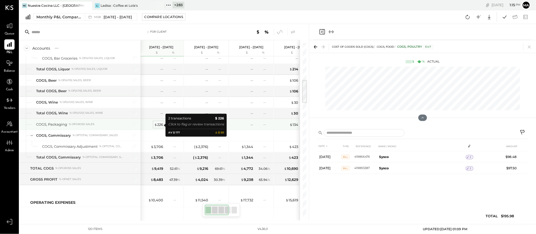
click at [158, 124] on div "$ 226" at bounding box center [158, 124] width 9 height 5
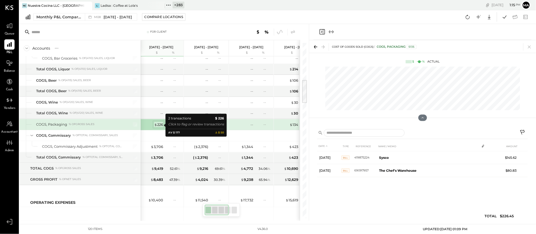
click at [159, 124] on div "$ 226" at bounding box center [158, 124] width 9 height 5
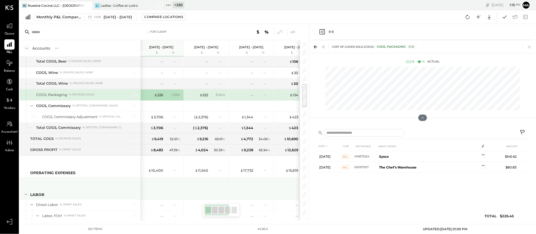
scroll to position [299, 0]
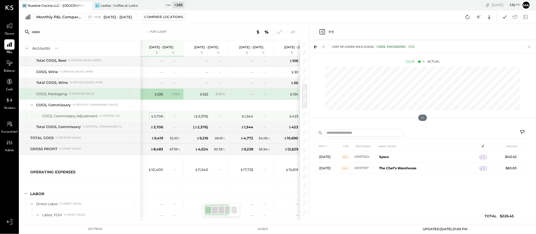
click at [158, 117] on div "$ 3,706" at bounding box center [157, 116] width 12 height 5
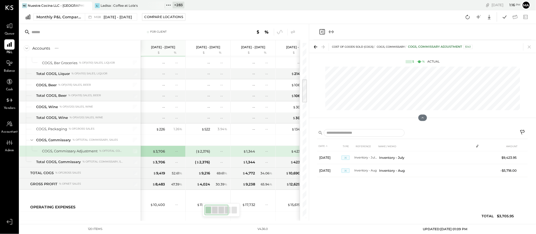
click at [523, 130] on icon at bounding box center [523, 133] width 6 height 6
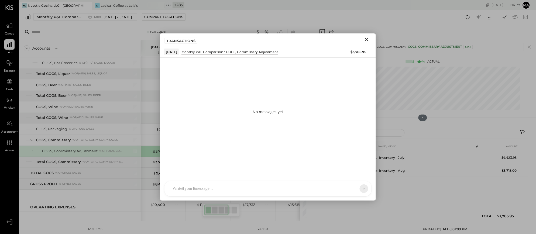
click at [368, 38] on icon "Close" at bounding box center [367, 39] width 6 height 6
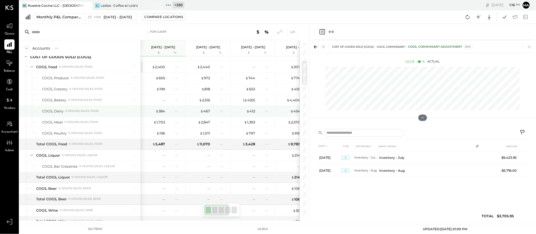
scroll to position [134, 0]
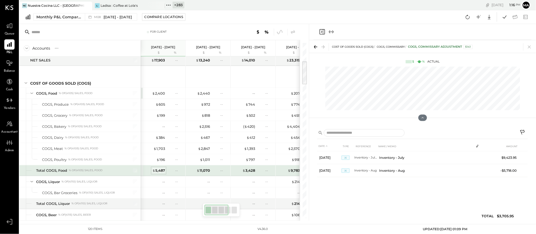
drag, startPoint x: 177, startPoint y: 171, endPoint x: 161, endPoint y: 171, distance: 15.9
click at [177, 171] on div "--" at bounding box center [178, 170] width 7 height 5
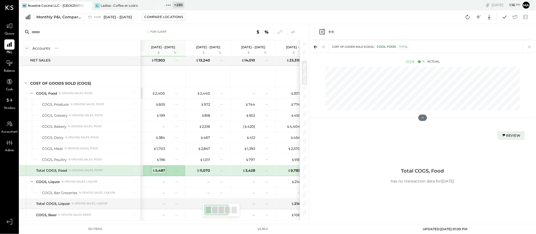
click at [161, 171] on div "$ 5,487" at bounding box center [158, 170] width 13 height 5
click at [514, 135] on div "Review" at bounding box center [511, 135] width 19 height 5
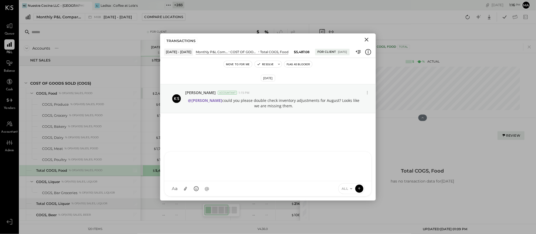
click at [241, 190] on div "AM [PERSON_NAME] I imeronijuan MA [PERSON_NAME] Ansari J jpennells J jpeyton S …" at bounding box center [268, 174] width 208 height 45
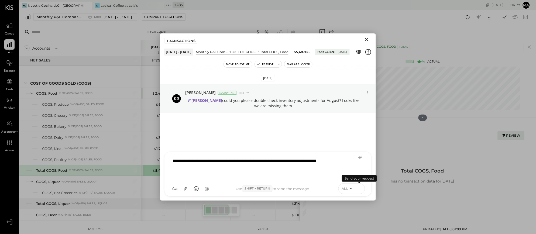
click at [360, 188] on icon at bounding box center [359, 188] width 5 height 5
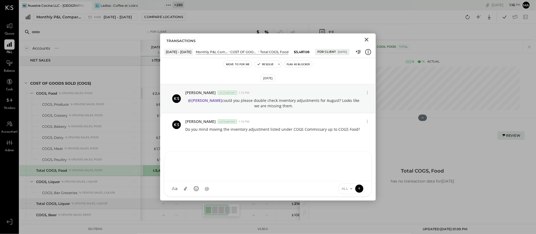
click at [366, 39] on icon "Close" at bounding box center [367, 40] width 4 height 4
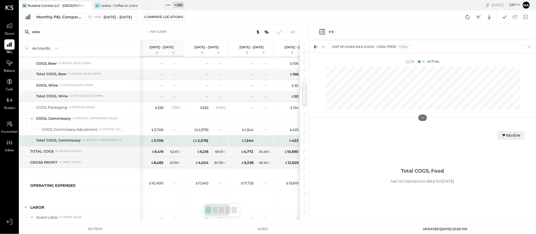
scroll to position [286, 0]
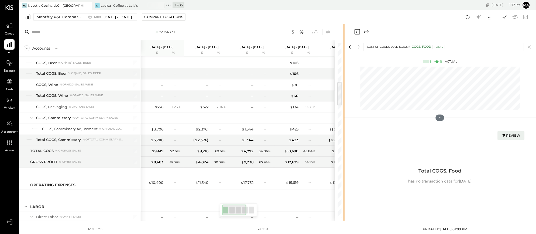
drag, startPoint x: 308, startPoint y: 146, endPoint x: 344, endPoint y: 145, distance: 35.9
click at [344, 145] on div "For Client Accounts S % GL [DATE] - [DATE] $ % [DATE] - [DATE] $ % [DATE] - [DA…" at bounding box center [277, 122] width 517 height 197
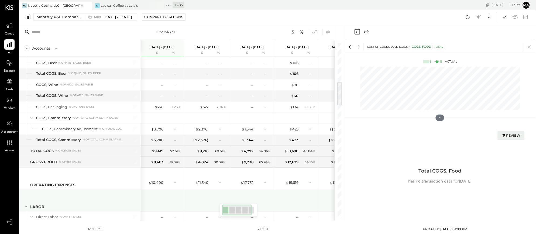
scroll to position [318, 0]
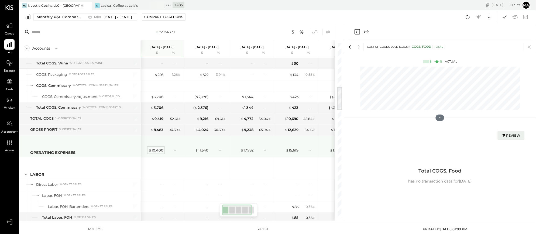
click at [158, 153] on div "$ 10,400" at bounding box center [156, 150] width 15 height 5
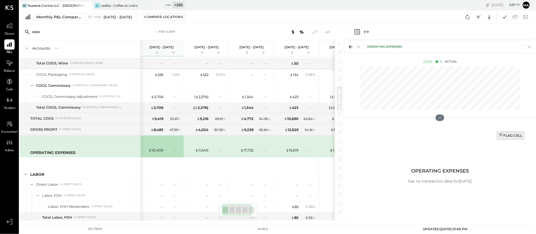
drag, startPoint x: 511, startPoint y: 134, endPoint x: 500, endPoint y: 137, distance: 11.4
click at [511, 134] on div "Flag Cell" at bounding box center [511, 135] width 23 height 5
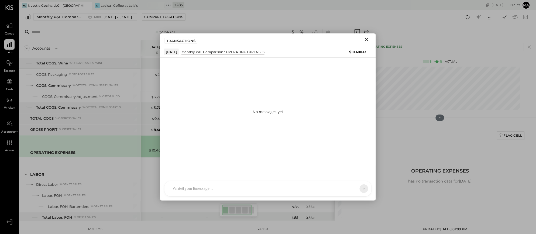
click at [297, 191] on div "AM [PERSON_NAME] I imeronijuan MA [PERSON_NAME] Ansari J jpennells J jpeyton S …" at bounding box center [268, 189] width 208 height 16
type input "****"
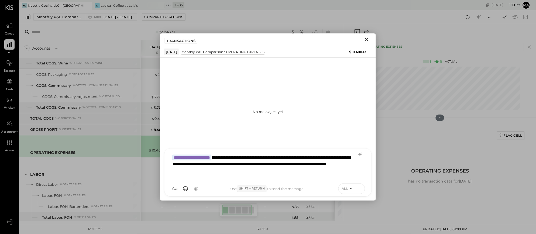
click at [361, 189] on icon at bounding box center [359, 188] width 5 height 5
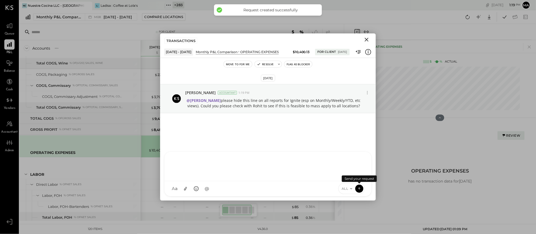
click at [366, 39] on icon "Close" at bounding box center [367, 40] width 4 height 4
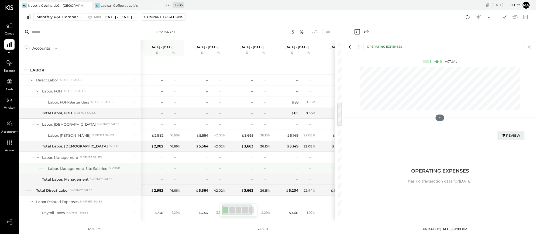
scroll to position [430, 0]
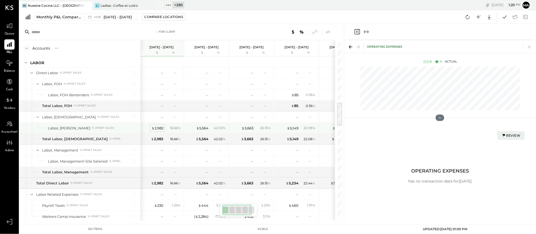
click at [158, 127] on div "$ 2,982" at bounding box center [158, 128] width 12 height 5
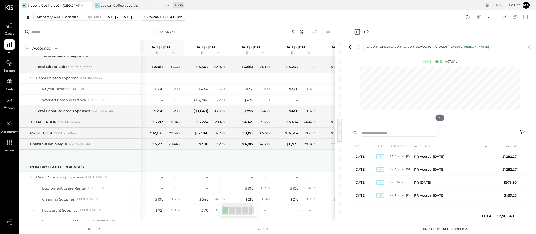
scroll to position [0, 1]
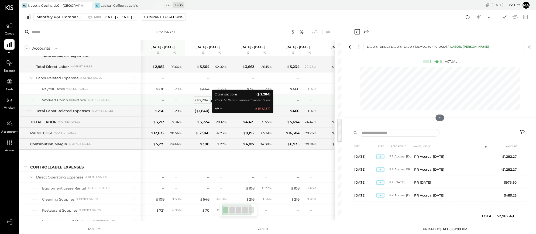
click at [206, 101] on div "( $ 2,284 )" at bounding box center [202, 100] width 14 height 5
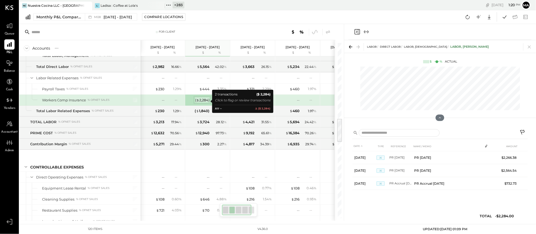
scroll to position [0, 0]
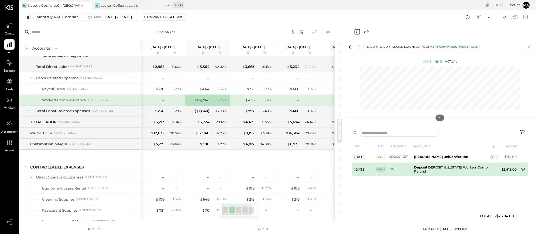
click at [523, 169] on icon at bounding box center [523, 170] width 5 height 5
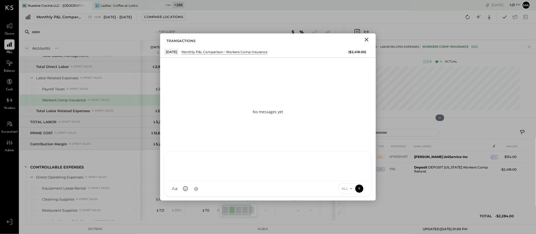
click at [252, 190] on div "AM [PERSON_NAME] I imeronijuan MA [PERSON_NAME] Ansari J jpennells J jpeyton S …" at bounding box center [268, 174] width 208 height 45
type input "****"
click at [359, 187] on icon at bounding box center [359, 188] width 5 height 5
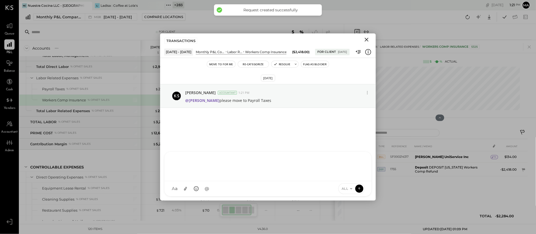
click at [367, 39] on icon "Close" at bounding box center [367, 39] width 6 height 6
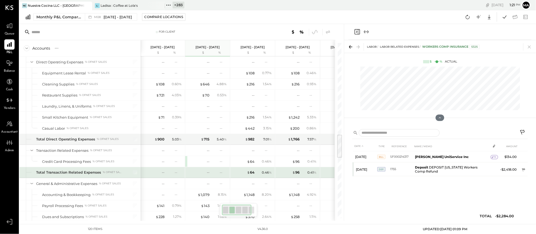
scroll to position [0, 1]
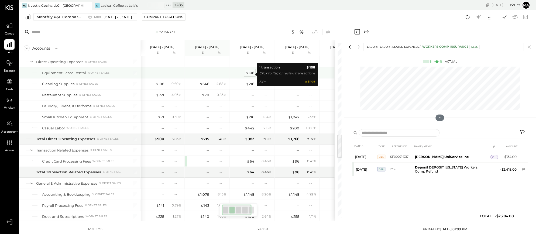
click at [251, 73] on div "$ 108" at bounding box center [250, 72] width 9 height 5
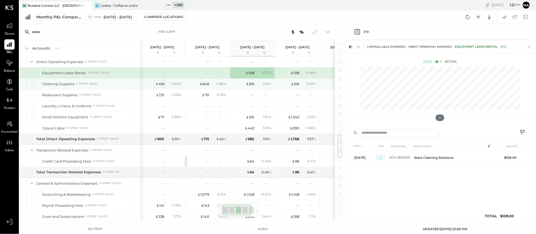
click at [160, 85] on div "$ 108" at bounding box center [159, 83] width 9 height 5
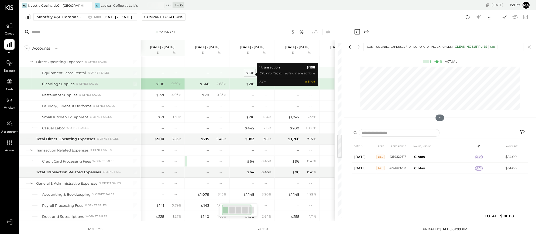
click at [251, 73] on div "$ 108" at bounding box center [250, 72] width 9 height 5
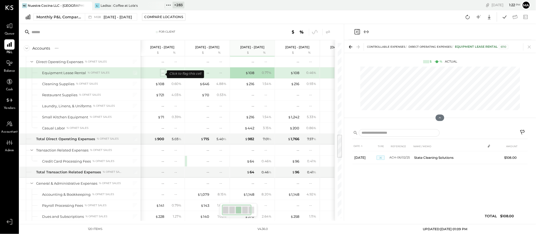
click at [162, 74] on div "--" at bounding box center [163, 72] width 3 height 5
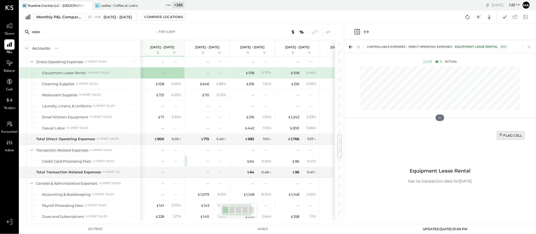
click at [509, 135] on div "Flag Cell" at bounding box center [511, 135] width 23 height 5
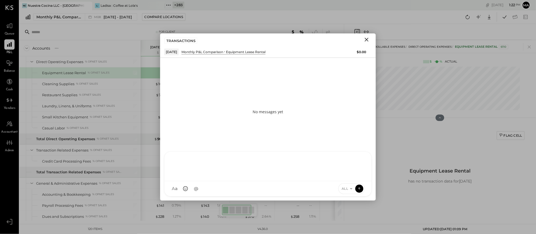
click at [269, 189] on div "AM [PERSON_NAME] I imeronijuan MA [PERSON_NAME] Ansari J jpennells J jpeyton S …" at bounding box center [268, 174] width 208 height 45
type input "****"
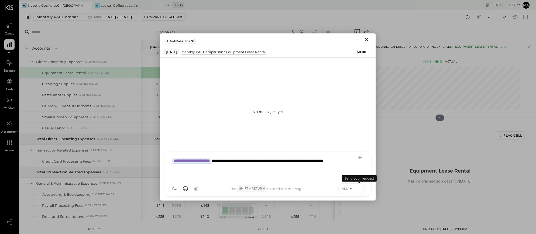
click at [361, 188] on icon at bounding box center [359, 188] width 5 height 5
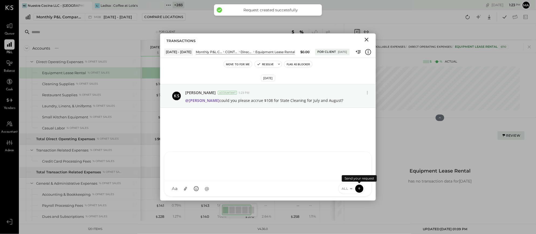
drag, startPoint x: 367, startPoint y: 39, endPoint x: 196, endPoint y: 101, distance: 182.4
click at [367, 39] on icon "Close" at bounding box center [367, 39] width 6 height 6
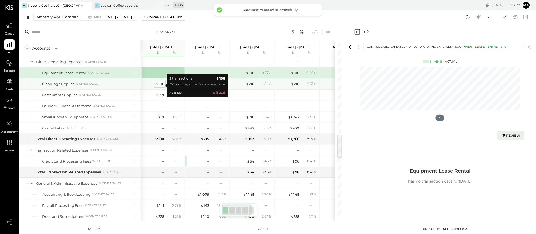
click at [160, 85] on div "$ 108" at bounding box center [159, 83] width 9 height 5
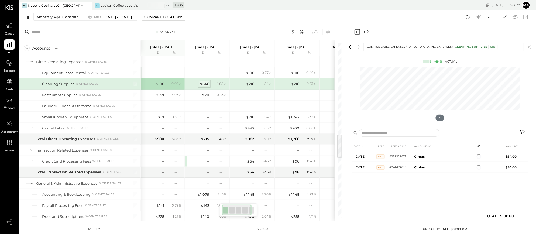
click at [203, 86] on div "$ 646" at bounding box center [205, 83] width 10 height 5
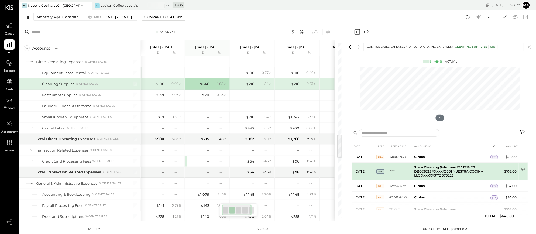
click at [523, 169] on icon at bounding box center [523, 170] width 5 height 5
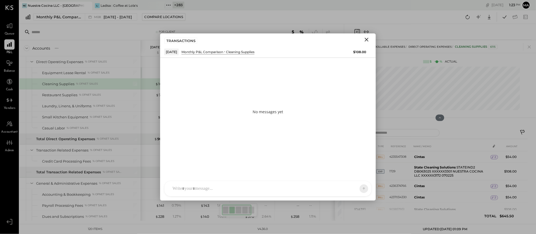
click at [269, 189] on div at bounding box center [268, 188] width 207 height 15
click at [360, 187] on icon at bounding box center [359, 188] width 5 height 5
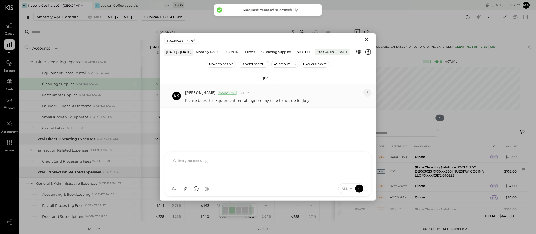
click at [369, 93] on icon at bounding box center [368, 93] width 6 height 6
click at [357, 100] on button "Edit Message" at bounding box center [354, 102] width 35 height 10
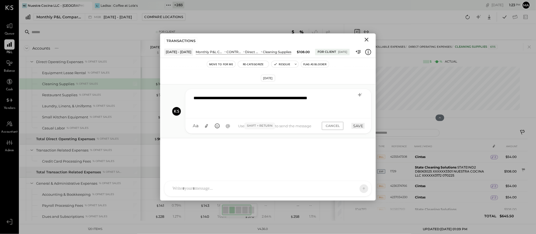
click at [195, 96] on div "**********" at bounding box center [278, 103] width 175 height 22
type input "****"
click at [360, 127] on button "SAVE" at bounding box center [358, 126] width 13 height 6
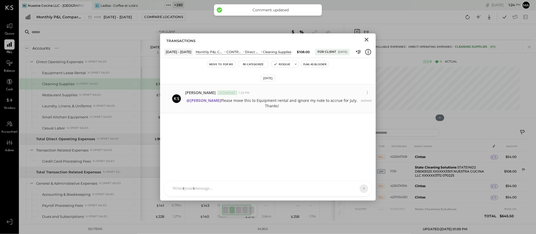
click at [369, 39] on icon "Close" at bounding box center [367, 39] width 6 height 6
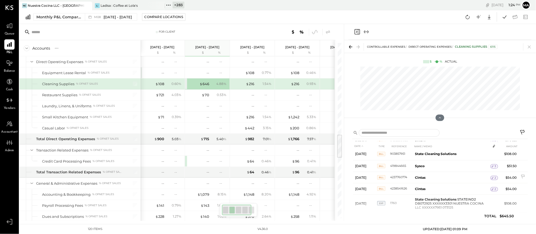
scroll to position [65, 0]
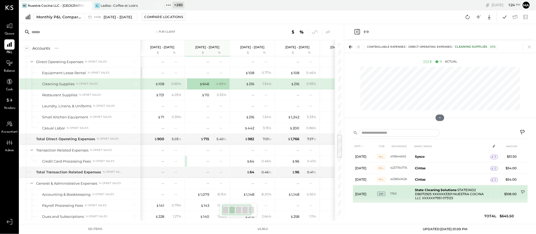
click at [522, 190] on icon at bounding box center [523, 192] width 5 height 5
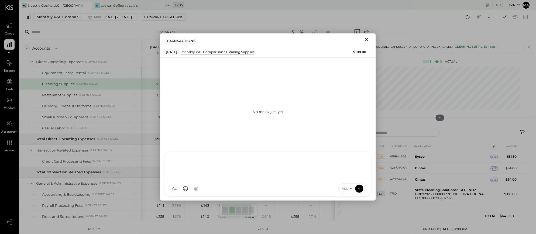
click at [289, 189] on div "AM [PERSON_NAME] I imeronijuan MA [PERSON_NAME] Ansari J jpennells J jpeyton S …" at bounding box center [268, 174] width 208 height 45
type input "****"
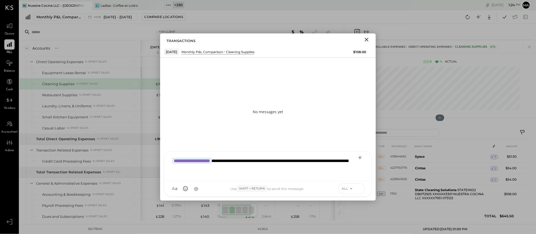
click at [359, 187] on icon at bounding box center [359, 188] width 5 height 5
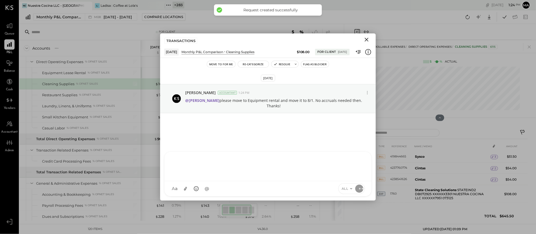
click at [368, 39] on icon "Close" at bounding box center [367, 40] width 4 height 4
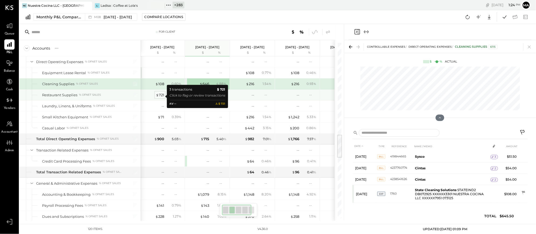
click at [159, 96] on div "$ 721" at bounding box center [160, 95] width 8 height 5
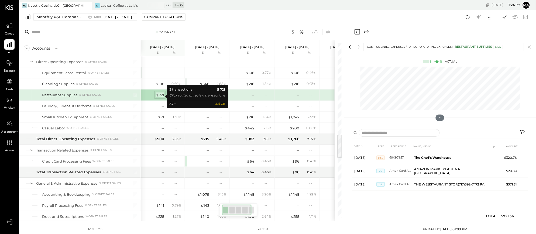
scroll to position [0, 0]
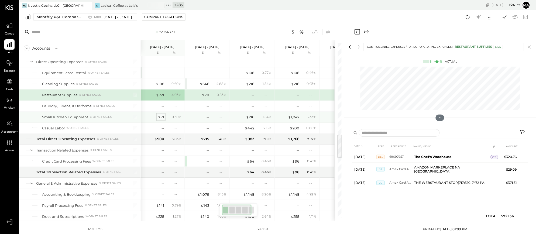
click at [162, 117] on div "$ 71" at bounding box center [161, 117] width 6 height 5
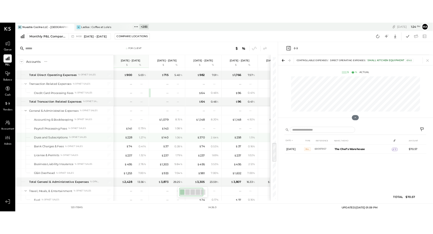
scroll to position [767, 0]
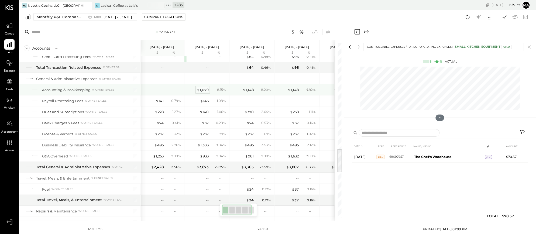
click at [203, 91] on div "$ 1,079" at bounding box center [203, 89] width 12 height 5
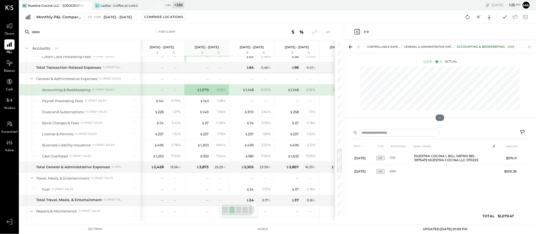
click at [160, 92] on div "--" at bounding box center [153, 89] width 22 height 5
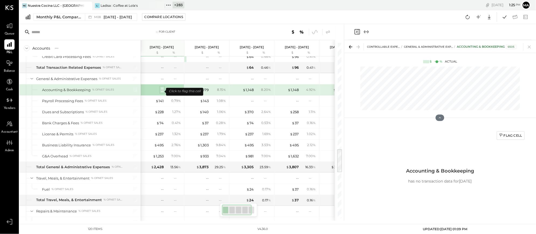
click at [162, 91] on div "--" at bounding box center [162, 89] width 3 height 5
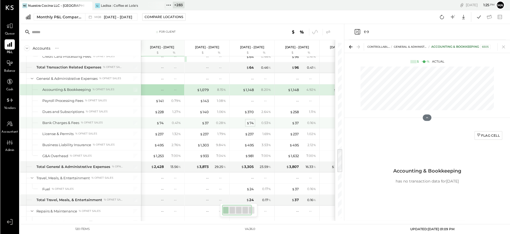
scroll to position [0, 1]
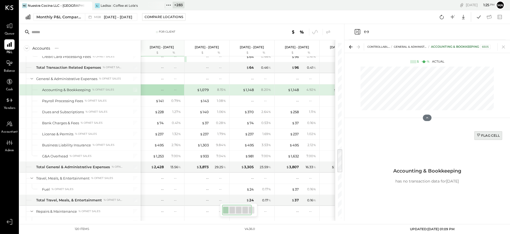
click at [488, 135] on div "Flag Cell" at bounding box center [488, 135] width 23 height 5
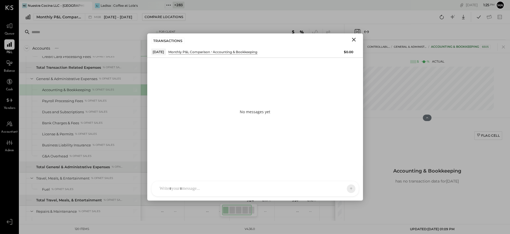
click at [228, 189] on div "AM [PERSON_NAME] I imeronijuan MA [PERSON_NAME] Ansari J jpennells J jpeyton S …" at bounding box center [255, 189] width 208 height 16
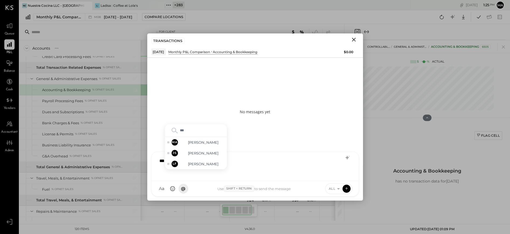
type input "****"
click at [352, 38] on icon "Close" at bounding box center [354, 40] width 4 height 4
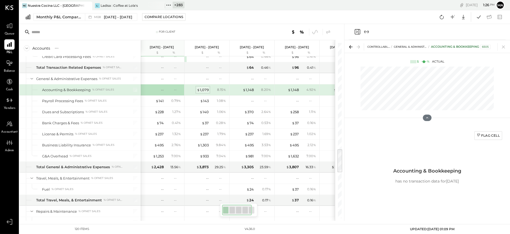
click at [205, 90] on div "$ 1,079" at bounding box center [203, 89] width 12 height 5
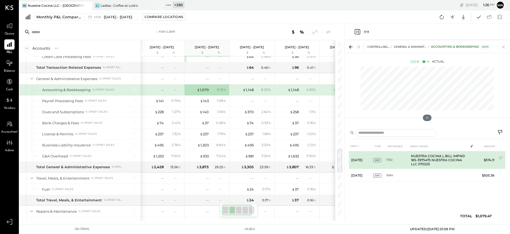
click at [428, 159] on td "NUESTRA COCINA L BILL IMPND 185-3975475 NUESTRA COCINA LLC 070225" at bounding box center [438, 160] width 59 height 18
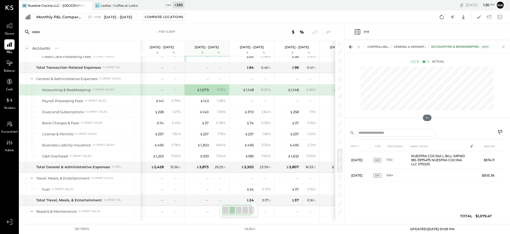
click at [500, 131] on icon at bounding box center [500, 132] width 5 height 5
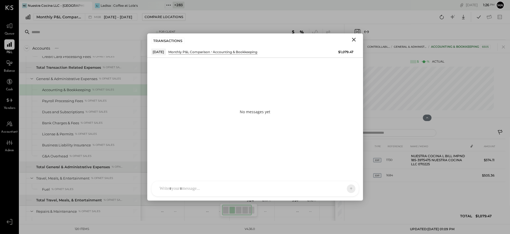
click at [251, 191] on div "AM [PERSON_NAME] I imeronijuan MA [PERSON_NAME] Ansari J jpennells J jpeyton S …" at bounding box center [255, 189] width 208 height 16
type input "****"
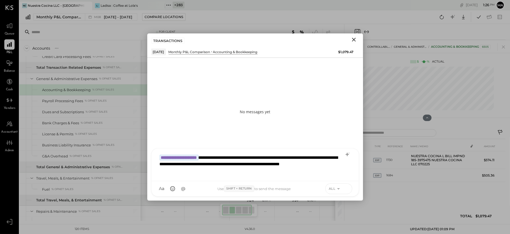
click at [347, 187] on icon at bounding box center [346, 188] width 5 height 5
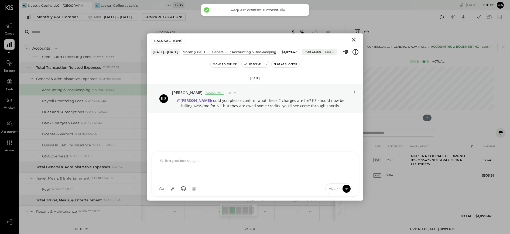
click at [353, 39] on icon "Close" at bounding box center [354, 40] width 4 height 4
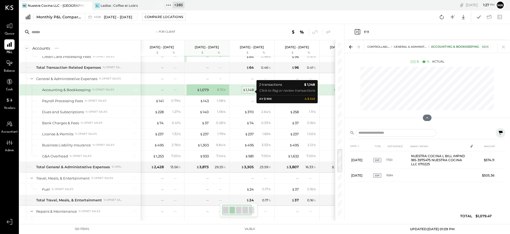
click at [249, 90] on div "$ 1,148" at bounding box center [248, 89] width 11 height 5
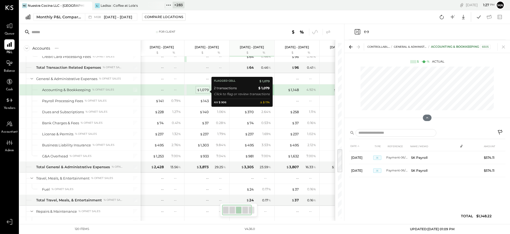
click at [205, 90] on div "$ 1,079" at bounding box center [203, 89] width 12 height 5
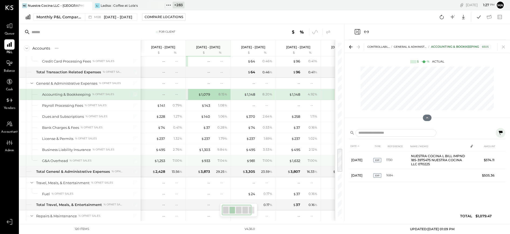
scroll to position [0, 1]
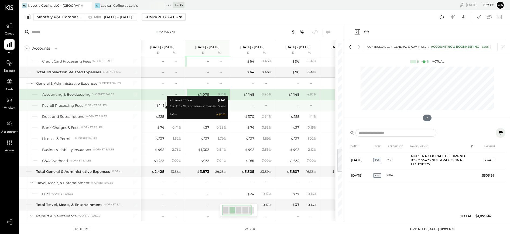
click at [161, 107] on div "$ 141" at bounding box center [160, 105] width 8 height 5
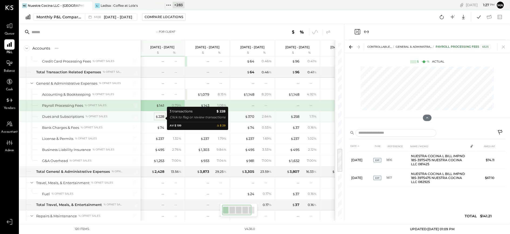
click at [161, 118] on div "$ 228" at bounding box center [159, 116] width 9 height 5
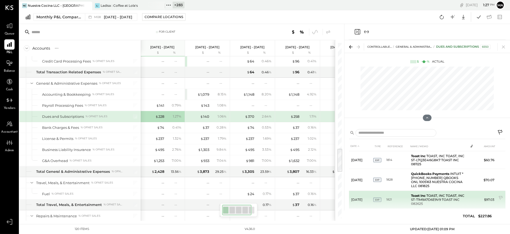
scroll to position [5, 0]
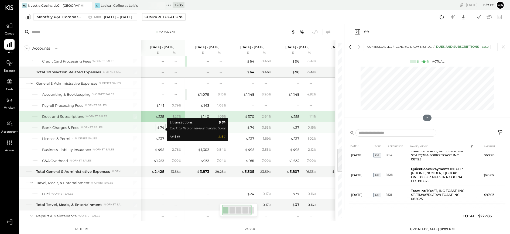
click at [161, 129] on div "$ 74" at bounding box center [160, 127] width 7 height 5
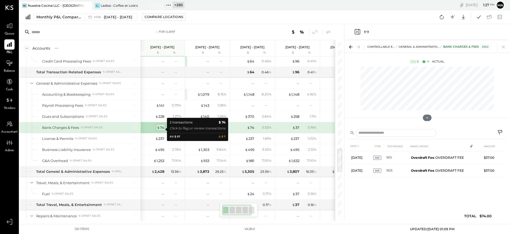
scroll to position [0, 0]
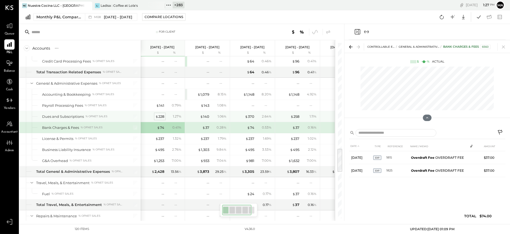
click at [161, 118] on div "$ 228" at bounding box center [159, 116] width 9 height 5
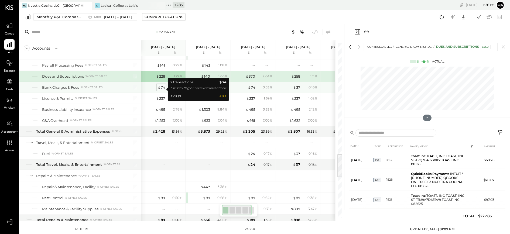
click at [162, 90] on div "$ 74" at bounding box center [161, 87] width 7 height 5
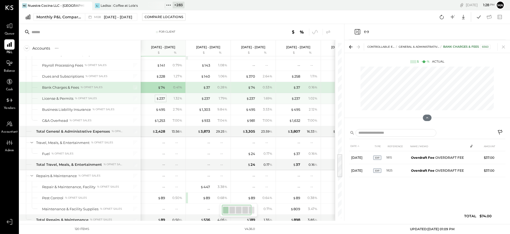
click at [161, 100] on div "$ 237" at bounding box center [160, 98] width 9 height 5
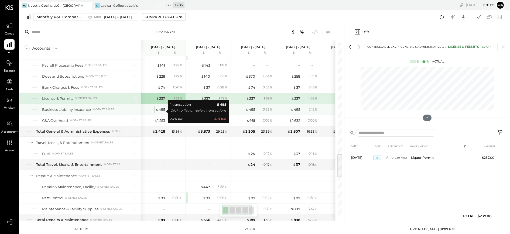
click at [162, 112] on div "$ 495" at bounding box center [160, 109] width 9 height 5
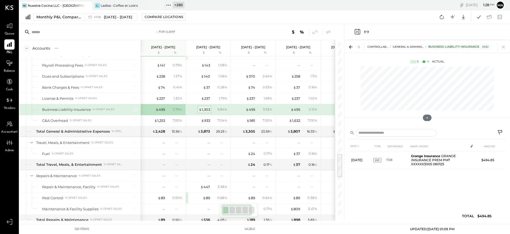
click at [205, 111] on div "$ 1,303" at bounding box center [204, 109] width 11 height 5
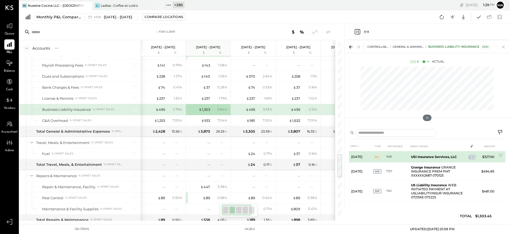
click at [471, 156] on icon at bounding box center [471, 157] width 4 height 4
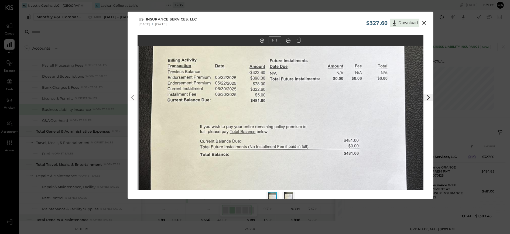
drag, startPoint x: 287, startPoint y: 114, endPoint x: 288, endPoint y: 168, distance: 53.7
click at [288, 169] on img at bounding box center [282, 153] width 286 height 509
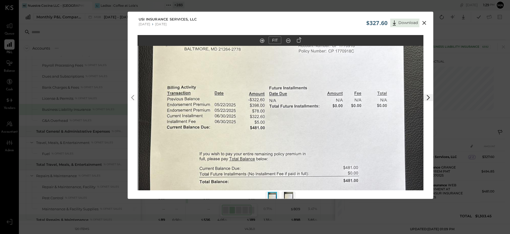
drag, startPoint x: 294, startPoint y: 111, endPoint x: 293, endPoint y: 128, distance: 17.8
click at [293, 128] on img at bounding box center [282, 180] width 286 height 509
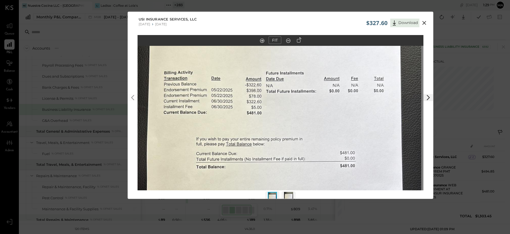
drag, startPoint x: 296, startPoint y: 131, endPoint x: 292, endPoint y: 117, distance: 14.9
click at [292, 117] on img at bounding box center [278, 165] width 286 height 509
click at [288, 194] on img at bounding box center [288, 198] width 9 height 12
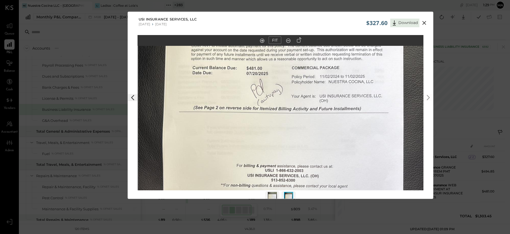
drag, startPoint x: 319, startPoint y: 89, endPoint x: 320, endPoint y: 157, distance: 68.3
click at [320, 157] on img at bounding box center [281, 174] width 286 height 509
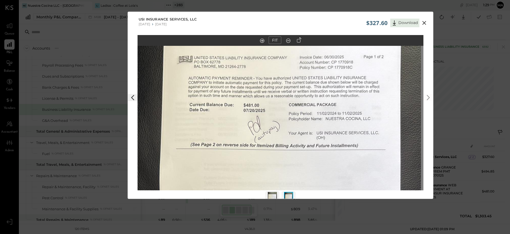
drag, startPoint x: 320, startPoint y: 85, endPoint x: 318, endPoint y: 117, distance: 32.4
click at [318, 115] on img at bounding box center [278, 211] width 286 height 509
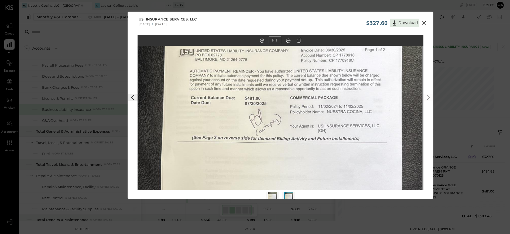
click at [273, 194] on img at bounding box center [272, 198] width 9 height 12
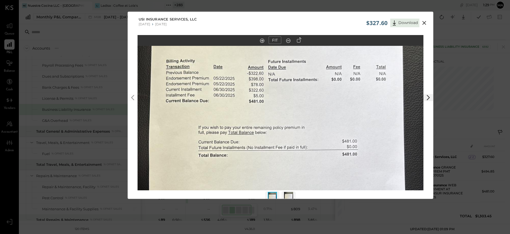
drag, startPoint x: 327, startPoint y: 119, endPoint x: 327, endPoint y: 167, distance: 48.3
click at [327, 167] on img at bounding box center [281, 154] width 286 height 509
click at [425, 22] on icon at bounding box center [425, 23] width 4 height 4
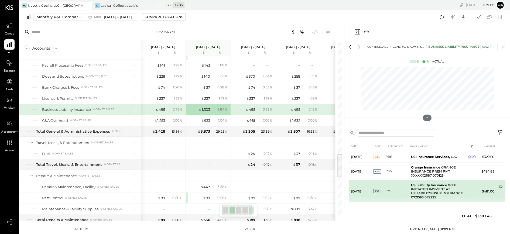
click at [500, 186] on icon at bounding box center [501, 187] width 5 height 5
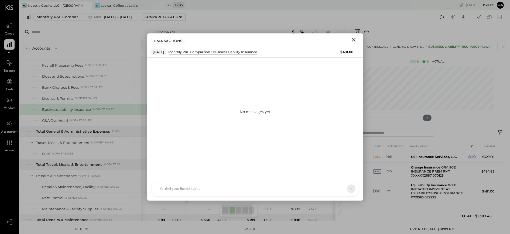
click at [260, 187] on div "AM [PERSON_NAME] I imeronijuan MA [PERSON_NAME] Ansari J jpennells J jpeyton S …" at bounding box center [255, 189] width 208 height 16
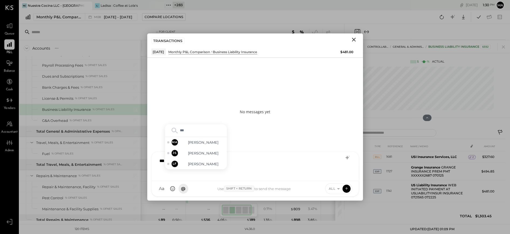
type input "****"
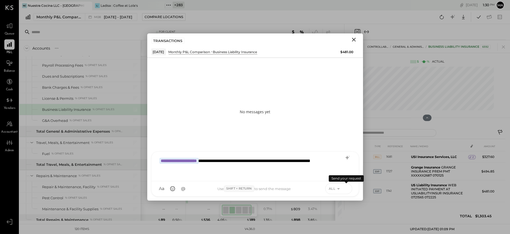
click at [348, 188] on icon at bounding box center [346, 188] width 5 height 5
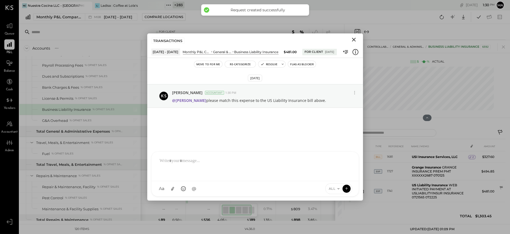
click at [354, 40] on icon "Close" at bounding box center [354, 40] width 4 height 4
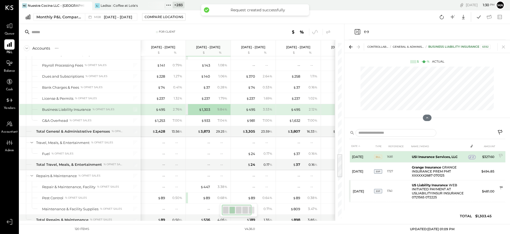
click at [473, 157] on span "2" at bounding box center [473, 157] width 2 height 4
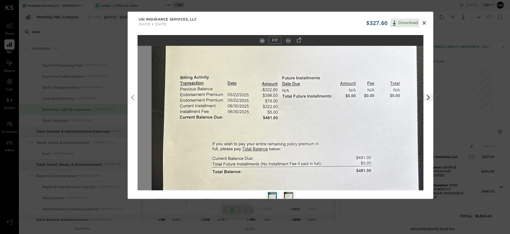
drag, startPoint x: 264, startPoint y: 99, endPoint x: 277, endPoint y: 154, distance: 56.3
click at [278, 163] on img at bounding box center [295, 170] width 286 height 509
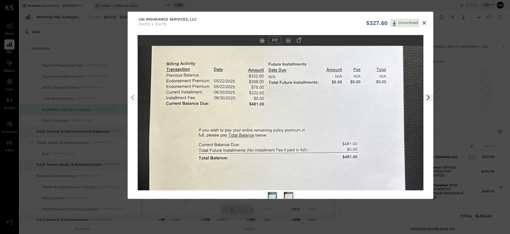
drag, startPoint x: 299, startPoint y: 94, endPoint x: 285, endPoint y: 81, distance: 19.3
click at [285, 81] on img at bounding box center [281, 156] width 286 height 509
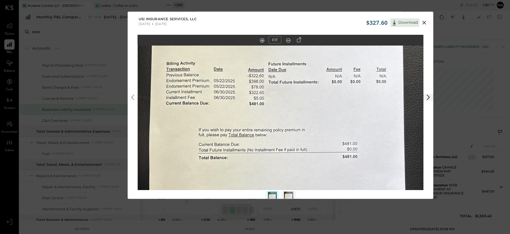
click at [424, 21] on icon at bounding box center [424, 22] width 6 height 6
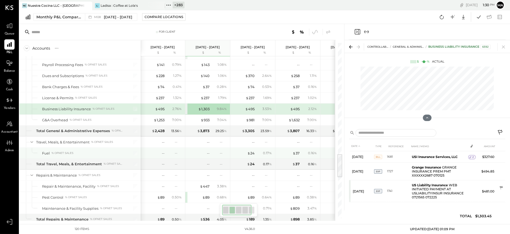
scroll to position [802, 0]
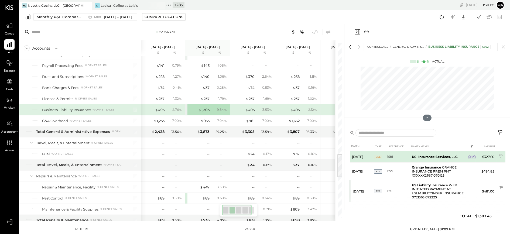
click at [473, 155] on span "2" at bounding box center [473, 157] width 2 height 4
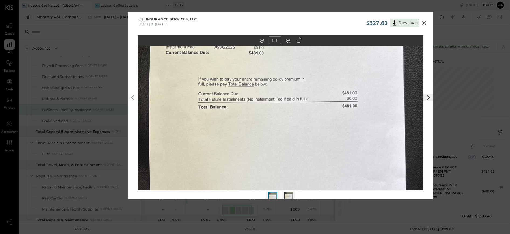
scroll to position [12, 0]
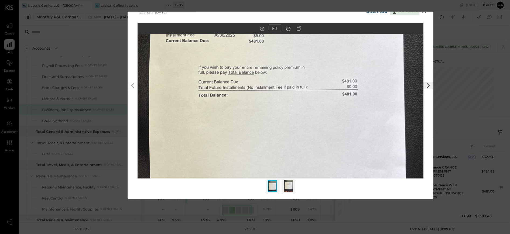
click at [288, 186] on img at bounding box center [288, 186] width 9 height 12
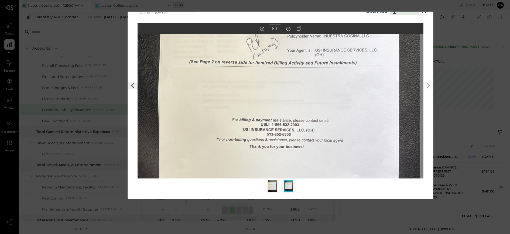
drag, startPoint x: 271, startPoint y: 74, endPoint x: 266, endPoint y: 154, distance: 80.3
click at [266, 154] on img at bounding box center [277, 128] width 286 height 509
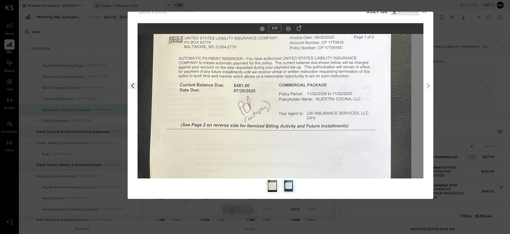
drag, startPoint x: 264, startPoint y: 106, endPoint x: 258, endPoint y: 119, distance: 14.5
click at [258, 119] on img at bounding box center [268, 191] width 286 height 509
click at [424, 12] on icon at bounding box center [424, 11] width 6 height 6
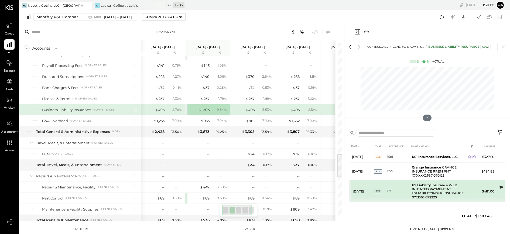
click at [502, 186] on icon at bounding box center [502, 188] width 4 height 4
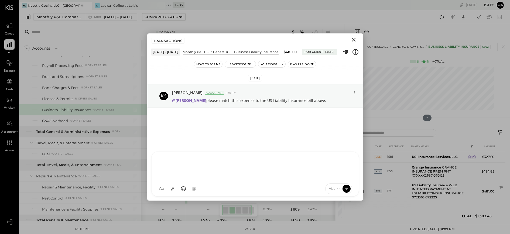
click at [251, 177] on div at bounding box center [255, 166] width 196 height 22
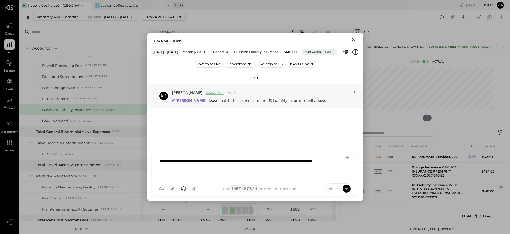
click at [161, 161] on div "**********" at bounding box center [255, 166] width 196 height 22
type input "****"
click at [247, 161] on div "**********" at bounding box center [255, 166] width 196 height 22
click at [346, 187] on icon at bounding box center [346, 188] width 5 height 5
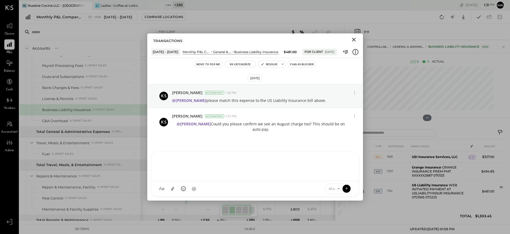
click at [354, 39] on icon "Close" at bounding box center [354, 40] width 4 height 4
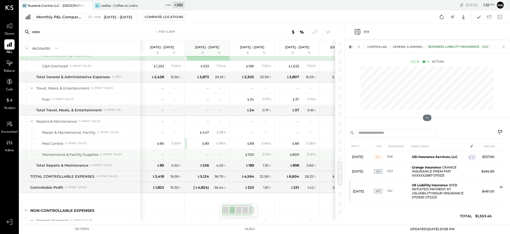
scroll to position [0, 1]
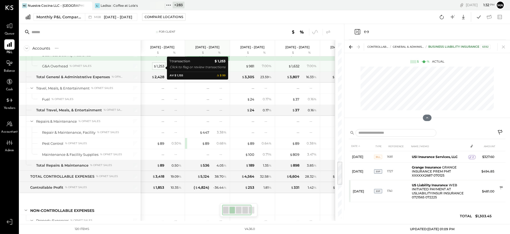
click at [159, 68] on div "$ 1,253" at bounding box center [159, 66] width 11 height 5
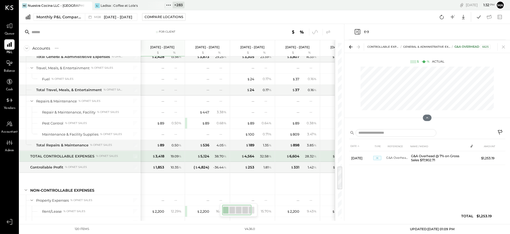
scroll to position [895, 0]
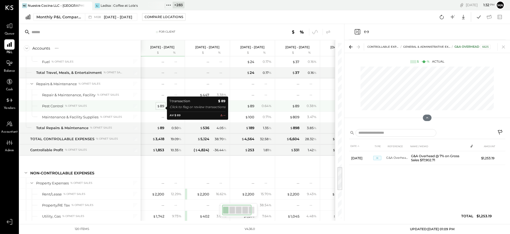
click at [161, 108] on div "$ 89" at bounding box center [160, 106] width 7 height 5
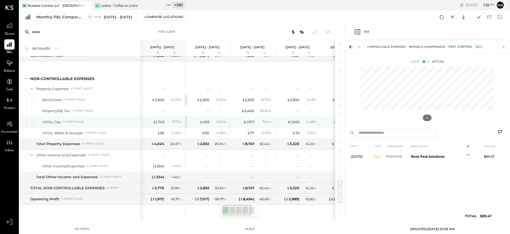
scroll to position [999, 0]
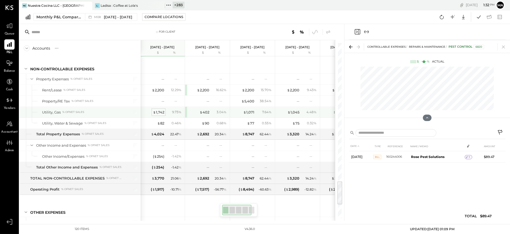
click at [160, 114] on div "$ 1,742" at bounding box center [158, 112] width 11 height 5
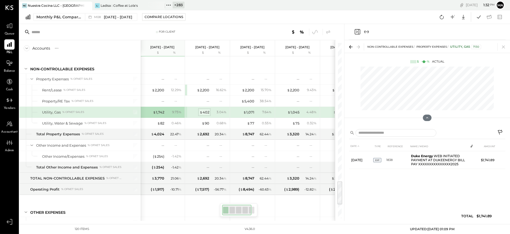
click at [206, 114] on div "$ 402" at bounding box center [205, 112] width 10 height 5
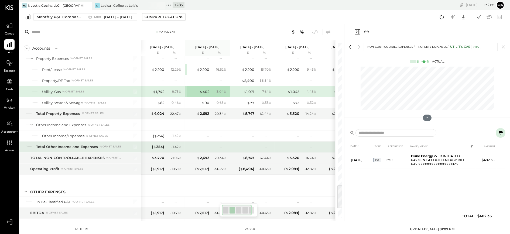
scroll to position [1029, 0]
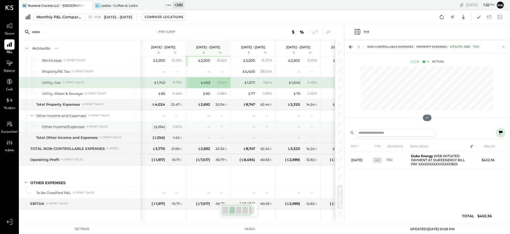
click at [159, 128] on div "( $ 254 )" at bounding box center [159, 126] width 11 height 5
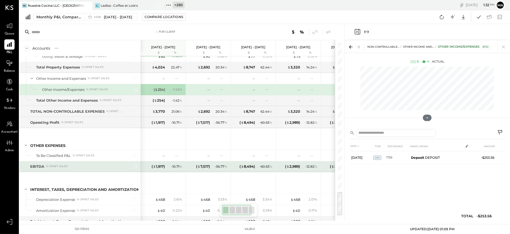
scroll to position [1099, 0]
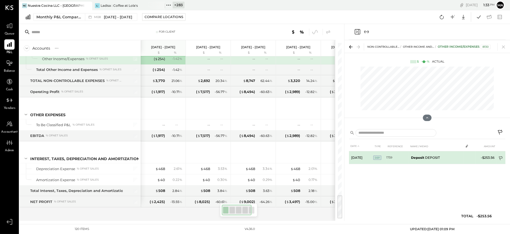
click at [500, 156] on icon at bounding box center [501, 158] width 5 height 5
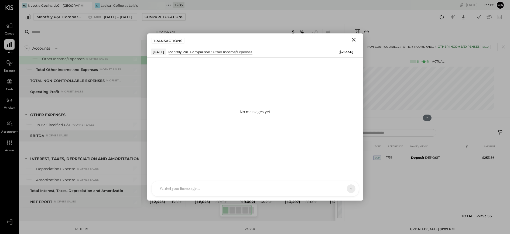
click at [291, 193] on div at bounding box center [255, 188] width 207 height 15
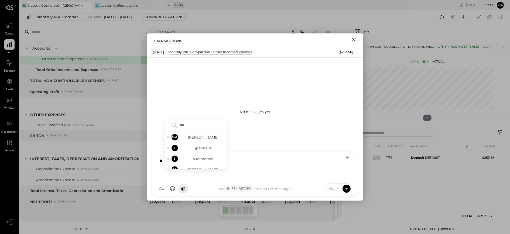
type input "****"
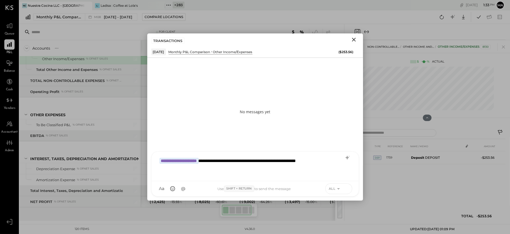
click at [346, 187] on icon at bounding box center [346, 188] width 5 height 5
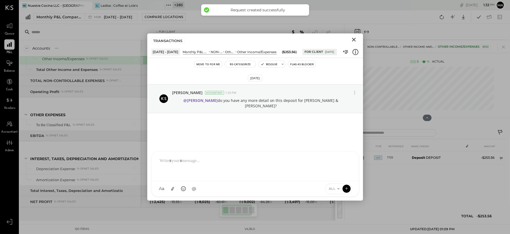
click at [354, 38] on icon "Close" at bounding box center [354, 39] width 6 height 6
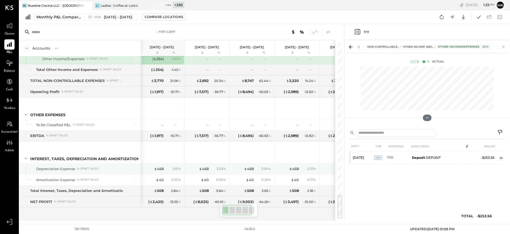
scroll to position [0, 2]
